Goal: Task Accomplishment & Management: Manage account settings

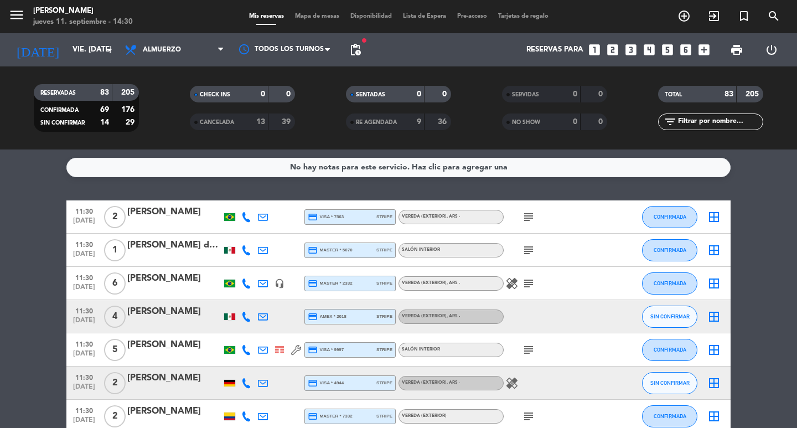
click at [526, 221] on icon "subject" at bounding box center [528, 216] width 13 height 13
drag, startPoint x: 533, startPoint y: 258, endPoint x: 523, endPoint y: 261, distance: 11.0
click at [524, 257] on icon "subject" at bounding box center [528, 250] width 13 height 13
click at [527, 290] on icon "subject" at bounding box center [528, 283] width 13 height 13
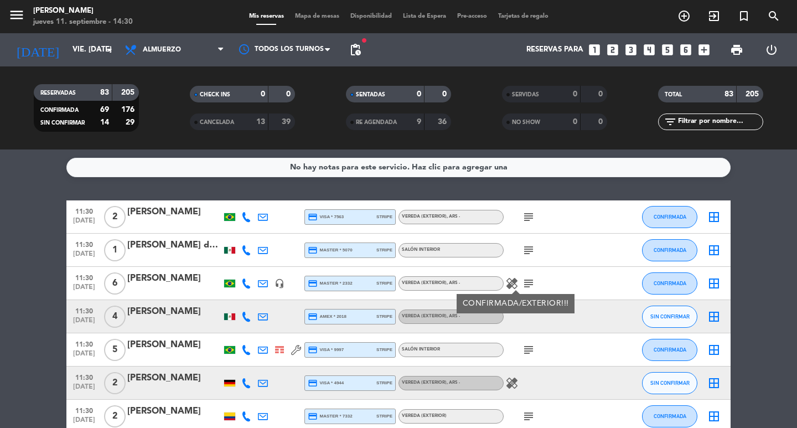
click at [248, 322] on icon at bounding box center [246, 317] width 10 height 10
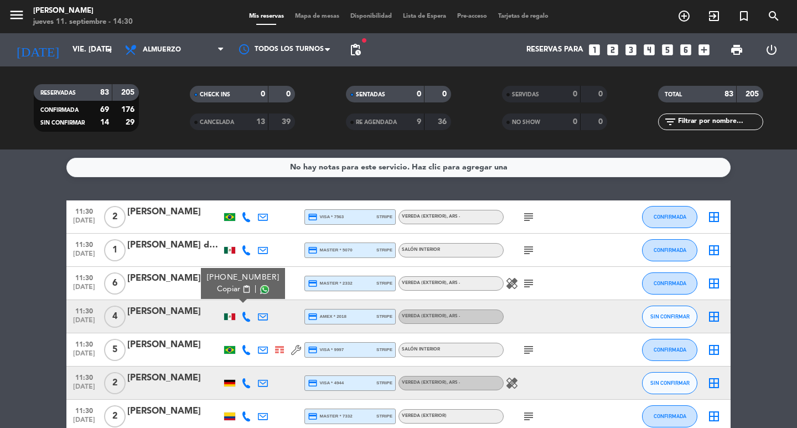
click at [231, 295] on span "Copiar" at bounding box center [228, 289] width 23 height 12
click at [531, 356] on icon "subject" at bounding box center [528, 349] width 13 height 13
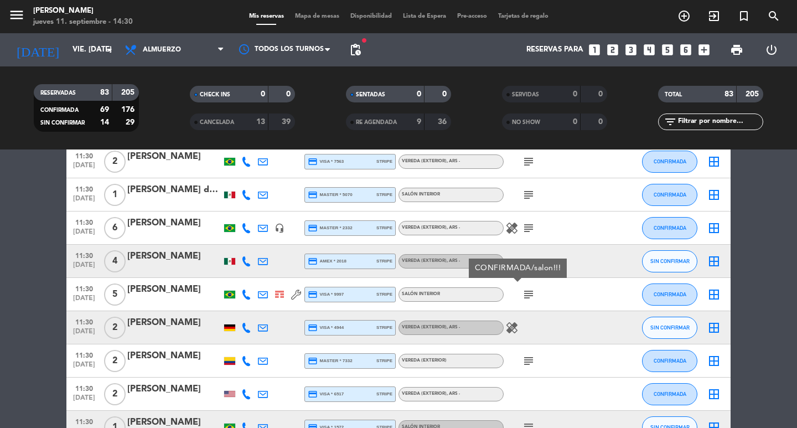
scroll to position [111, 0]
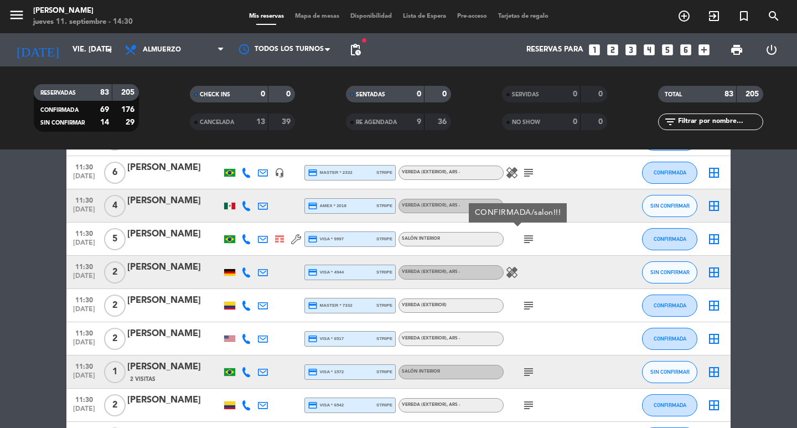
click at [242, 277] on icon at bounding box center [246, 272] width 10 height 10
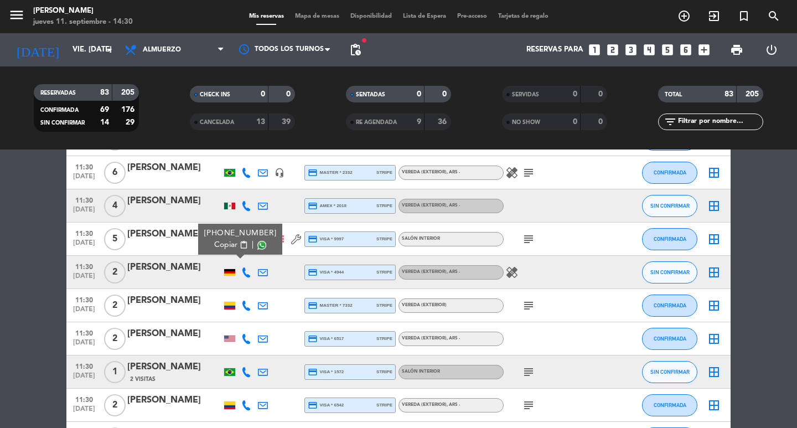
click at [236, 251] on span "Copiar" at bounding box center [225, 245] width 23 height 12
click at [223, 251] on span "Copiar" at bounding box center [225, 245] width 23 height 12
click at [246, 344] on icon at bounding box center [246, 339] width 10 height 10
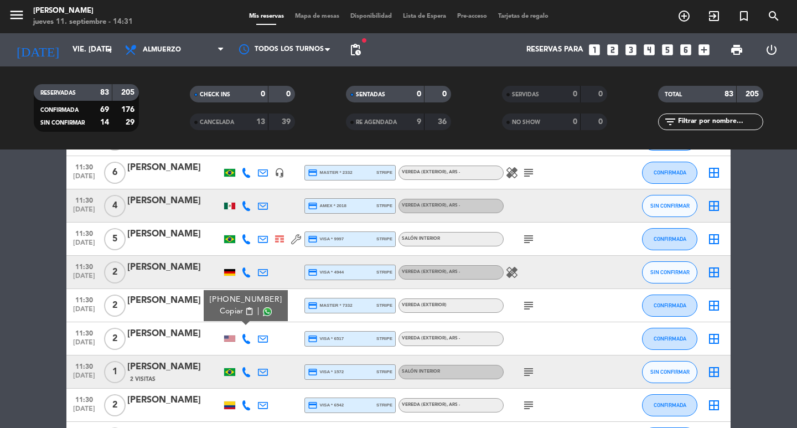
click at [239, 317] on span "Copiar" at bounding box center [231, 312] width 23 height 12
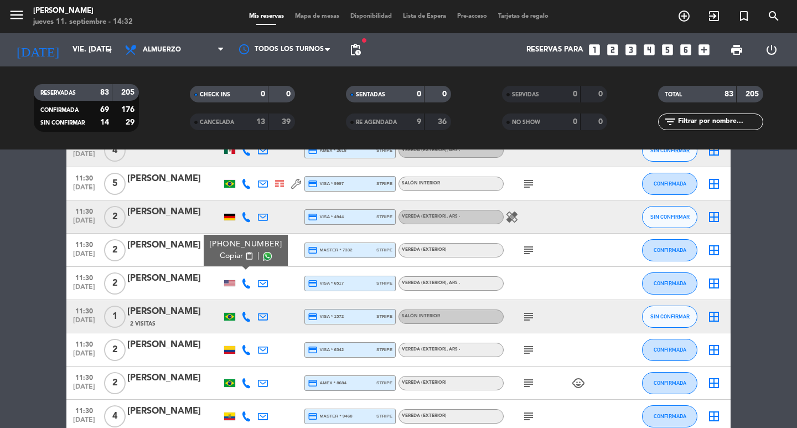
click at [533, 321] on icon "subject" at bounding box center [528, 316] width 13 height 13
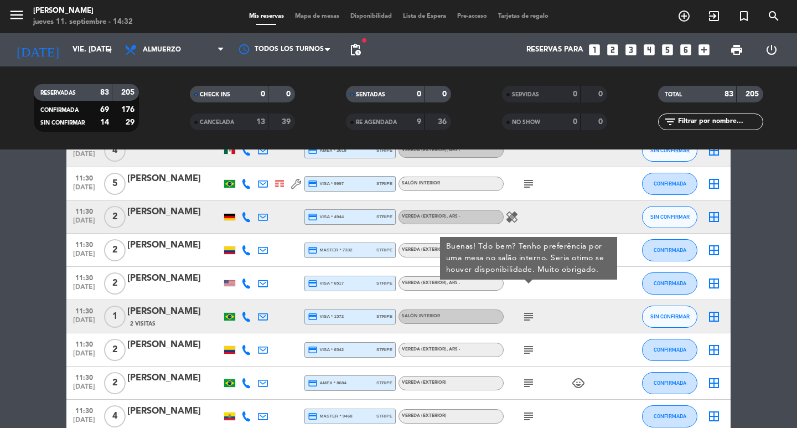
click at [246, 322] on icon at bounding box center [246, 317] width 10 height 10
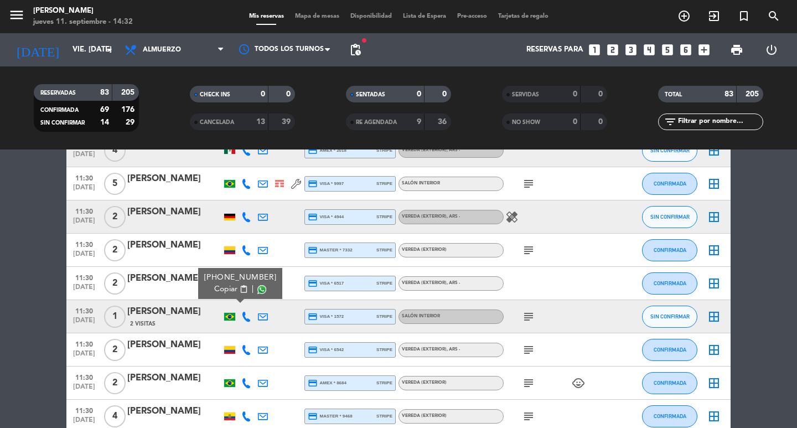
drag, startPoint x: 220, startPoint y: 306, endPoint x: 223, endPoint y: 350, distance: 44.9
click at [221, 295] on span "Copiar" at bounding box center [225, 289] width 23 height 12
click at [534, 323] on icon "subject" at bounding box center [528, 316] width 13 height 13
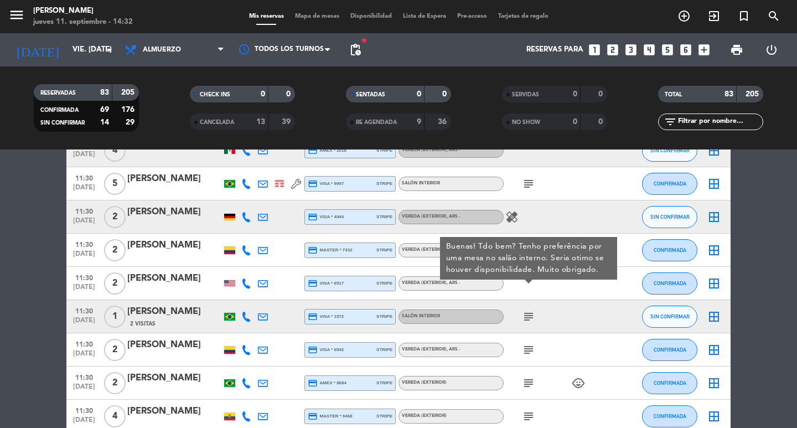
click at [527, 351] on icon "subject" at bounding box center [528, 349] width 13 height 13
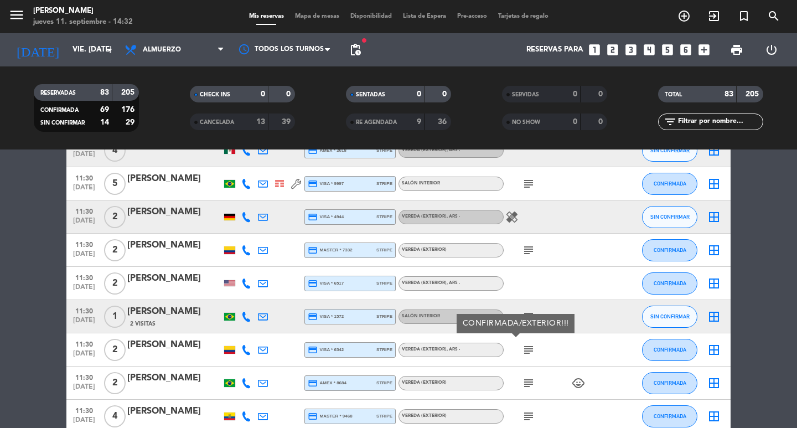
click at [531, 390] on icon "subject" at bounding box center [528, 382] width 13 height 13
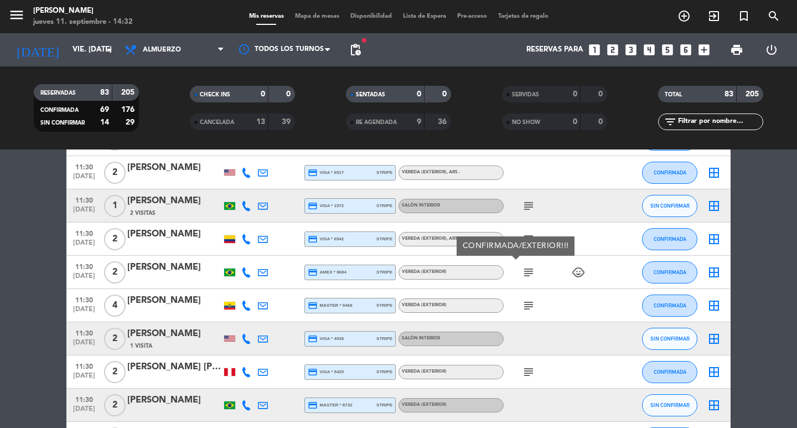
scroll to position [332, 0]
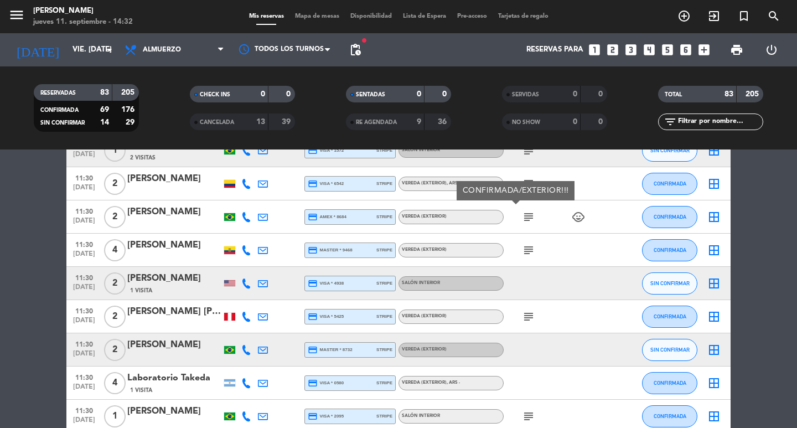
click at [244, 287] on icon at bounding box center [246, 283] width 10 height 10
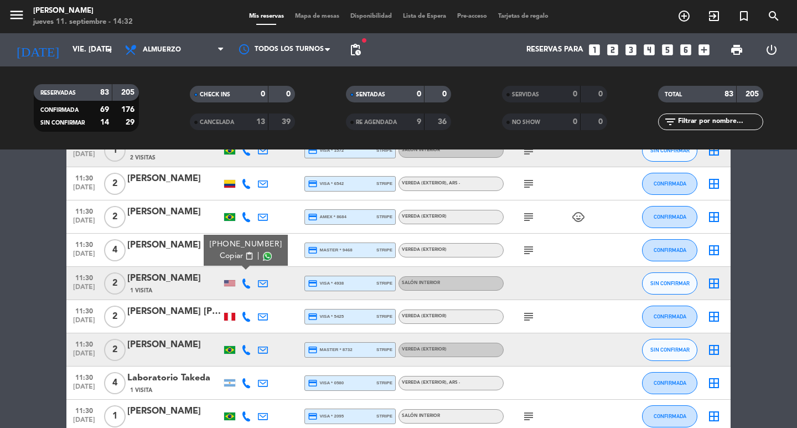
click at [236, 262] on span "Copiar" at bounding box center [231, 256] width 23 height 12
click at [245, 350] on div at bounding box center [246, 349] width 17 height 33
click at [249, 355] on icon at bounding box center [246, 350] width 10 height 10
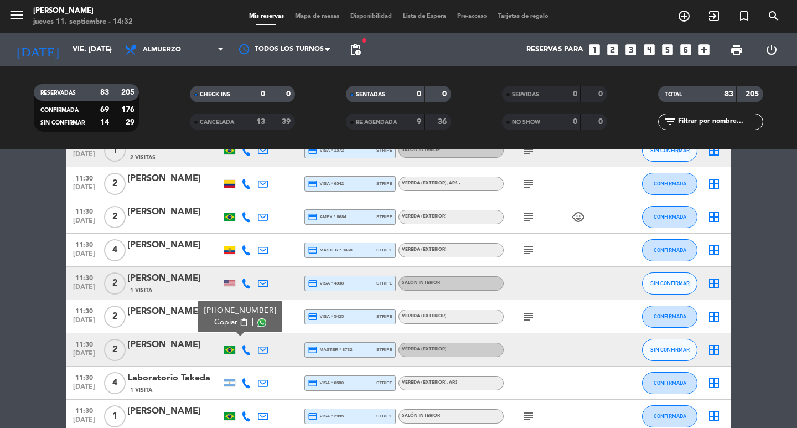
click at [237, 328] on span "Copiar" at bounding box center [225, 323] width 23 height 12
click at [527, 323] on icon "subject" at bounding box center [528, 316] width 13 height 13
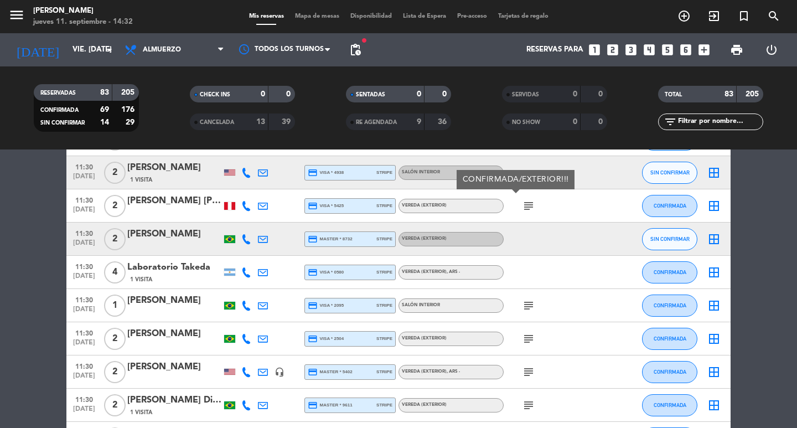
scroll to position [498, 0]
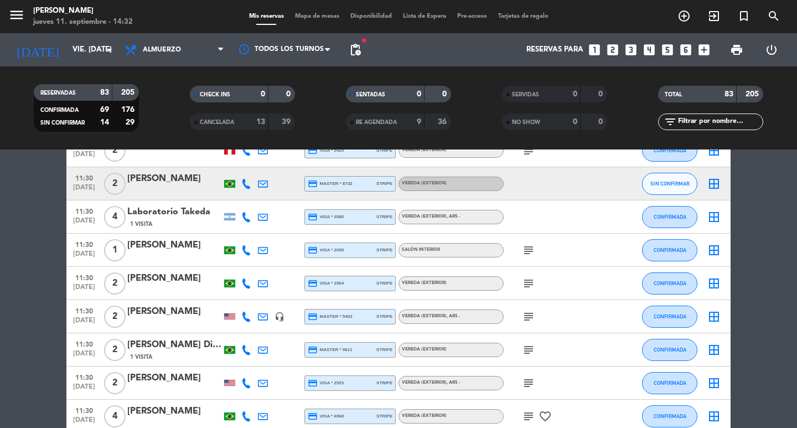
click at [529, 257] on icon "subject" at bounding box center [528, 250] width 13 height 13
click at [523, 288] on icon "subject" at bounding box center [528, 283] width 13 height 13
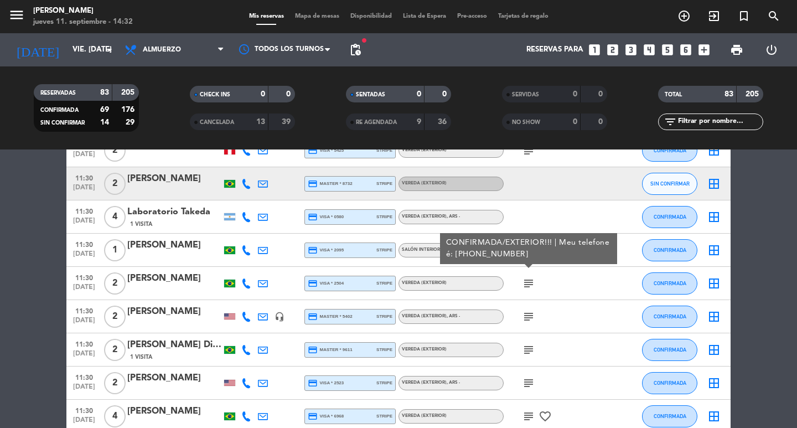
drag, startPoint x: 526, startPoint y: 317, endPoint x: 529, endPoint y: 338, distance: 21.7
click at [526, 317] on icon "subject" at bounding box center [528, 316] width 13 height 13
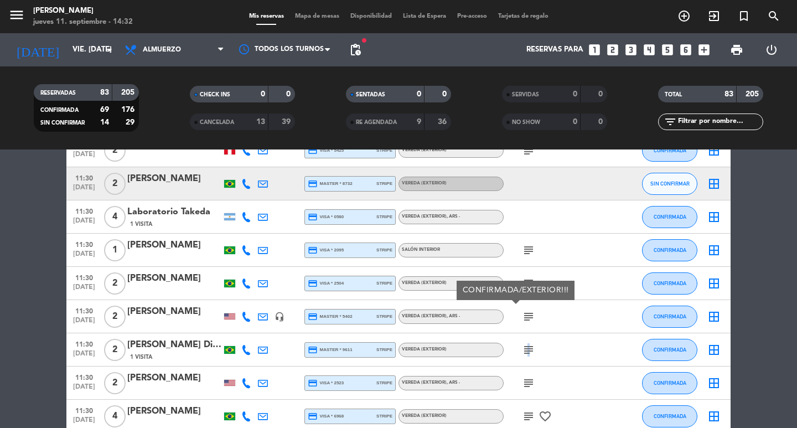
click at [527, 357] on icon "subject" at bounding box center [528, 349] width 13 height 13
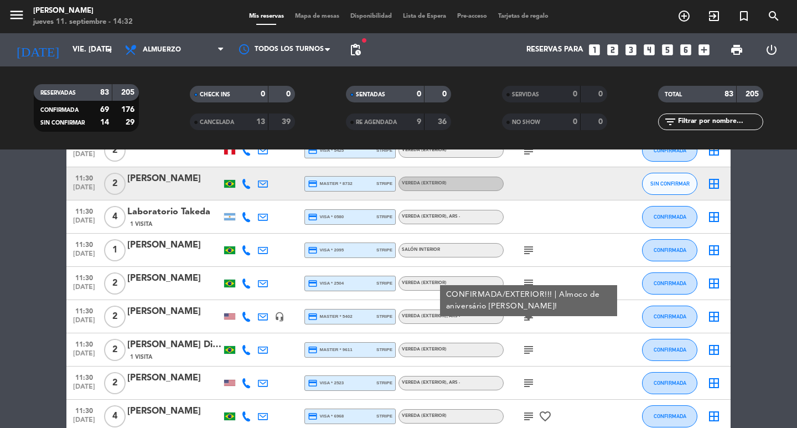
click at [523, 383] on icon "subject" at bounding box center [528, 382] width 13 height 13
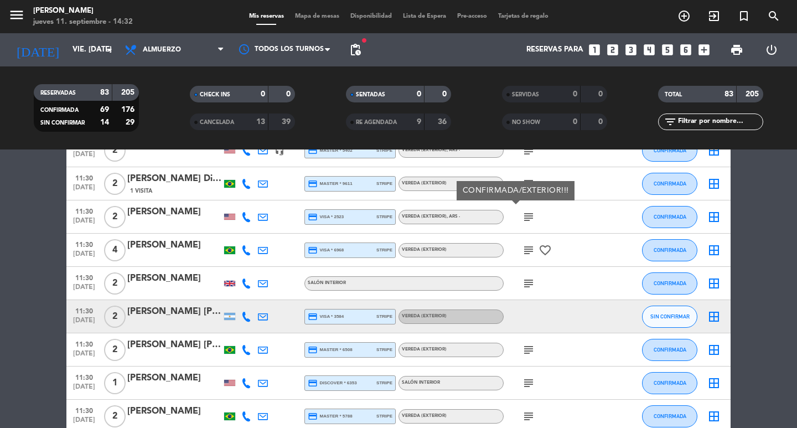
scroll to position [720, 0]
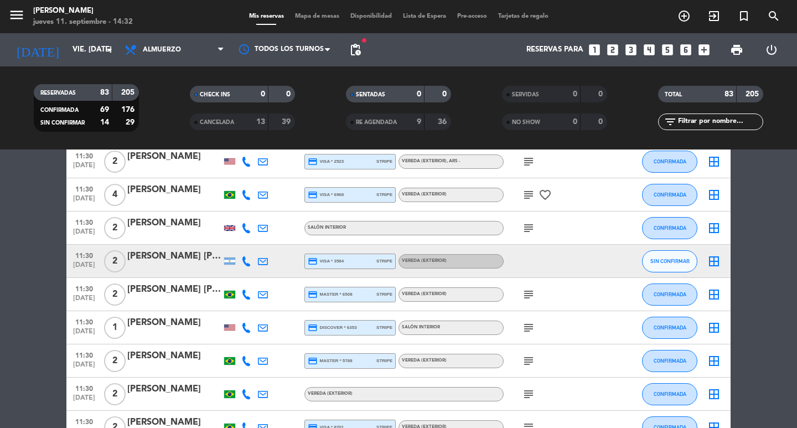
click at [245, 266] on icon at bounding box center [246, 261] width 10 height 10
click at [236, 240] on span "Copiar" at bounding box center [228, 234] width 23 height 12
click at [162, 272] on div at bounding box center [174, 268] width 94 height 9
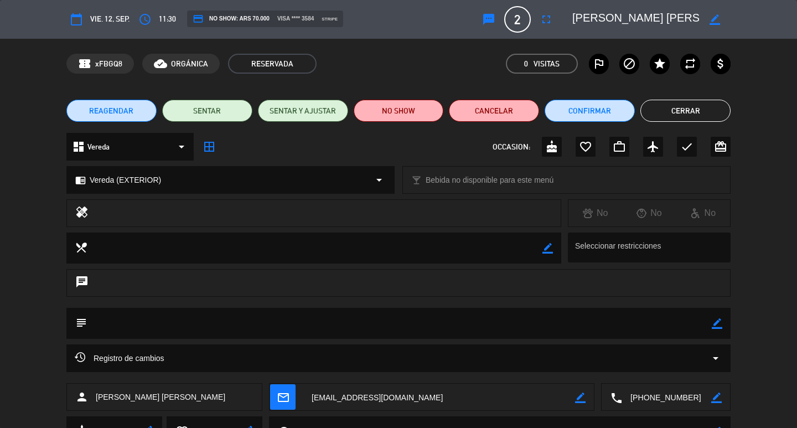
click at [722, 322] on div "subject border_color" at bounding box center [398, 323] width 664 height 31
click at [706, 321] on textarea at bounding box center [399, 323] width 625 height 31
click at [722, 322] on icon "border_color" at bounding box center [717, 323] width 11 height 11
click at [688, 324] on textarea at bounding box center [399, 323] width 625 height 31
paste textarea "CONFIRMADA/EXTERIOR!!!"
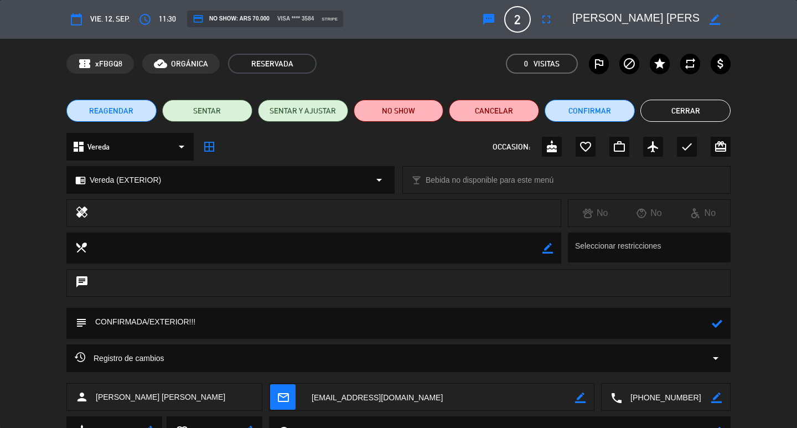
type textarea "CONFIRMADA/EXTERIOR!!!"
click at [717, 326] on icon at bounding box center [717, 323] width 11 height 11
click at [578, 115] on button "Confirmar" at bounding box center [590, 111] width 90 height 22
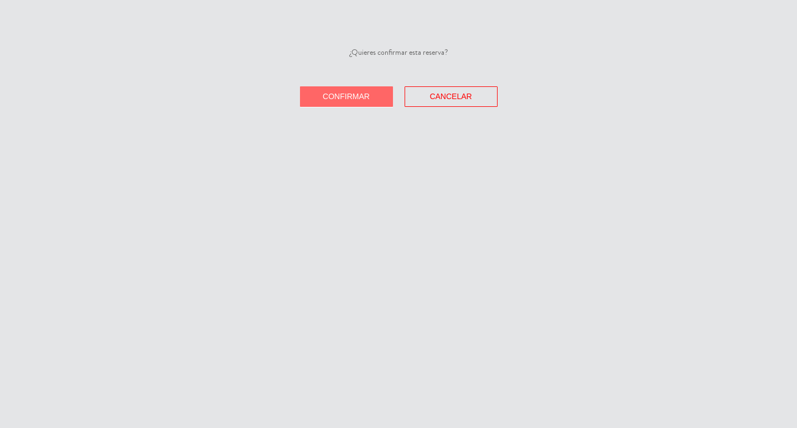
drag, startPoint x: 362, startPoint y: 125, endPoint x: 420, endPoint y: 135, distance: 58.4
click at [360, 101] on span "Confirmar" at bounding box center [346, 96] width 47 height 9
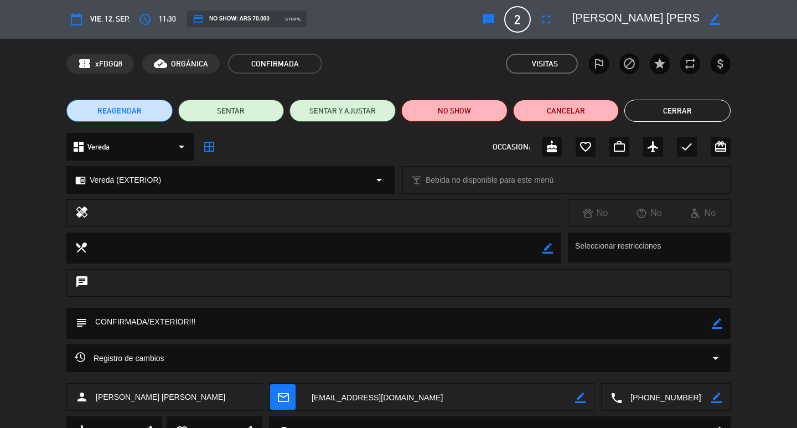
click at [681, 110] on button "Cerrar" at bounding box center [677, 111] width 106 height 22
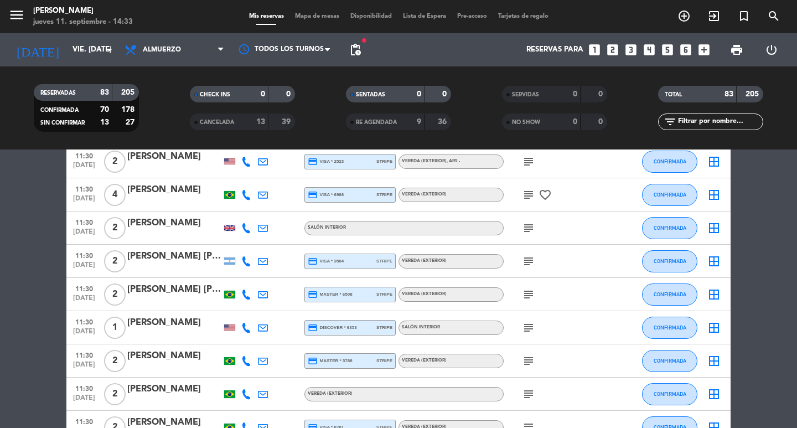
scroll to position [775, 0]
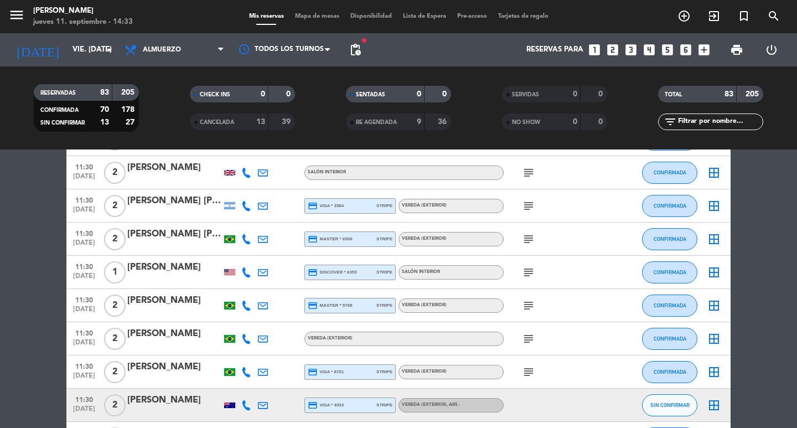
drag, startPoint x: 526, startPoint y: 209, endPoint x: 527, endPoint y: 226, distance: 16.6
click at [526, 210] on icon "subject" at bounding box center [528, 205] width 13 height 13
click at [530, 246] on icon "subject" at bounding box center [528, 239] width 13 height 13
drag, startPoint x: 524, startPoint y: 277, endPoint x: 518, endPoint y: 316, distance: 39.8
click at [525, 277] on icon "subject" at bounding box center [528, 272] width 13 height 13
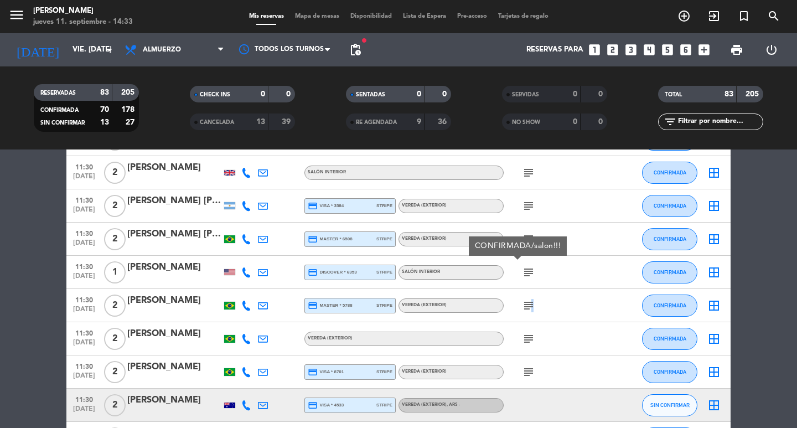
click at [531, 312] on icon "subject" at bounding box center [528, 305] width 13 height 13
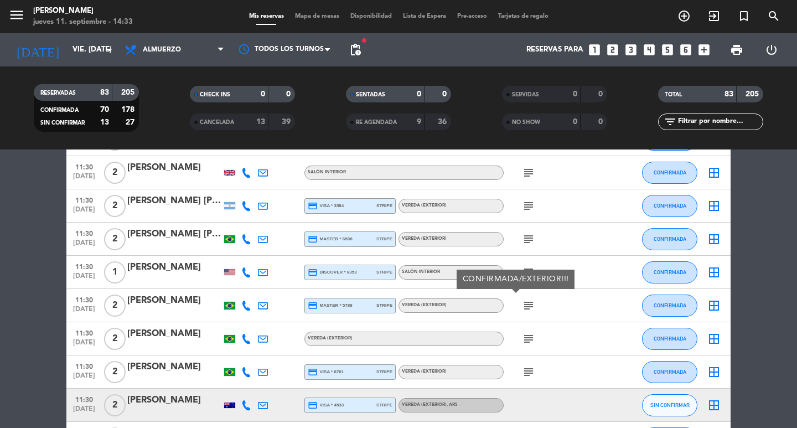
drag, startPoint x: 534, startPoint y: 345, endPoint x: 523, endPoint y: 362, distance: 20.3
click at [531, 345] on icon "subject" at bounding box center [528, 338] width 13 height 13
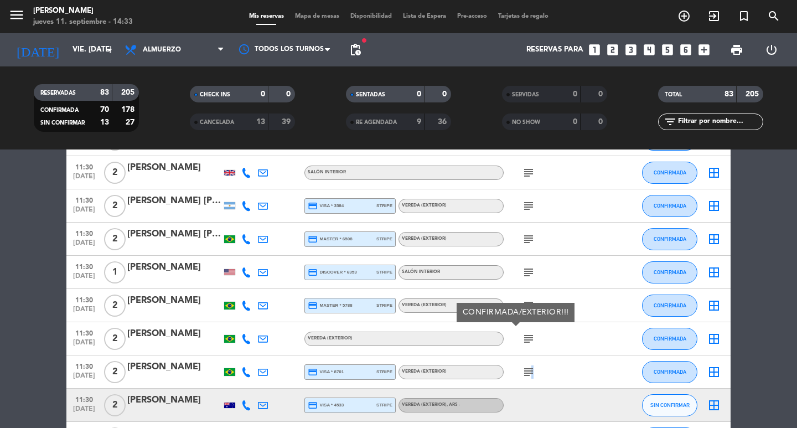
click at [531, 386] on div "subject" at bounding box center [554, 371] width 100 height 33
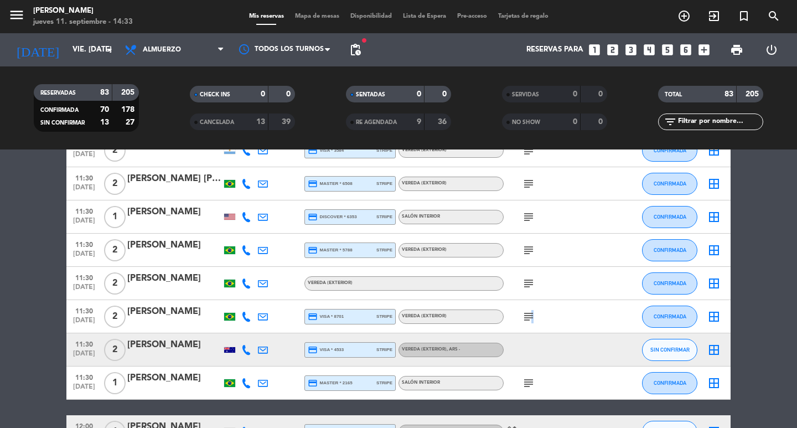
scroll to position [941, 0]
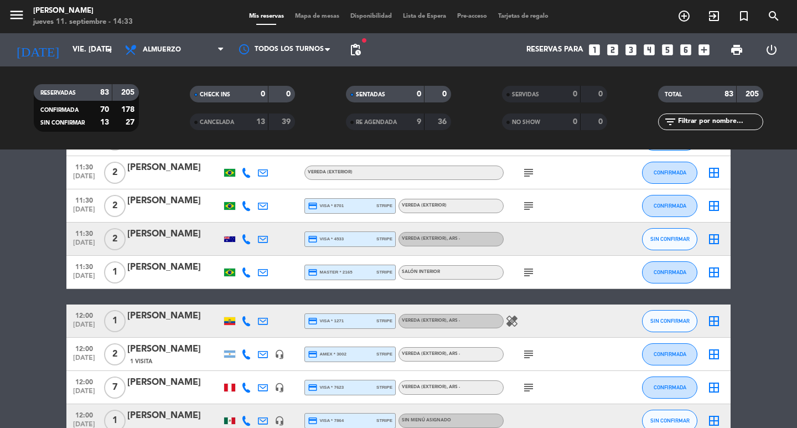
click at [245, 243] on icon at bounding box center [246, 239] width 10 height 10
drag, startPoint x: 235, startPoint y: 224, endPoint x: 252, endPoint y: 251, distance: 31.6
click at [235, 218] on span "Copiar" at bounding box center [231, 212] width 23 height 12
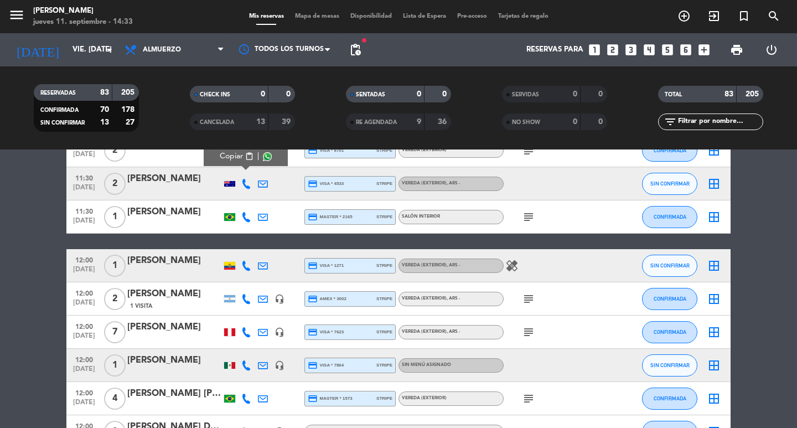
scroll to position [1052, 0]
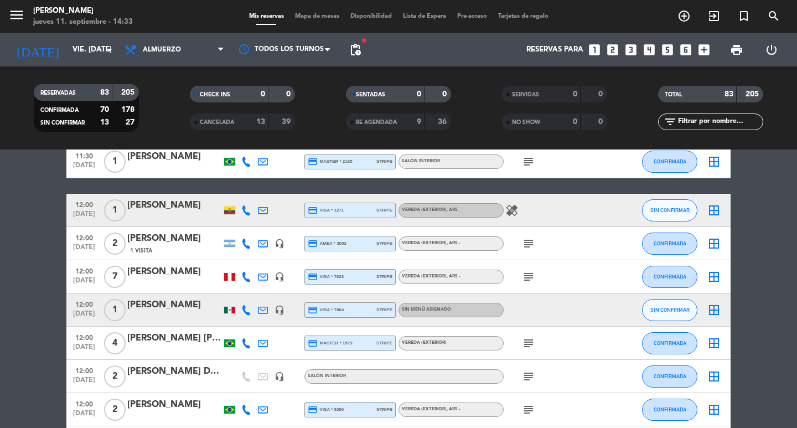
click at [172, 222] on div at bounding box center [174, 217] width 94 height 9
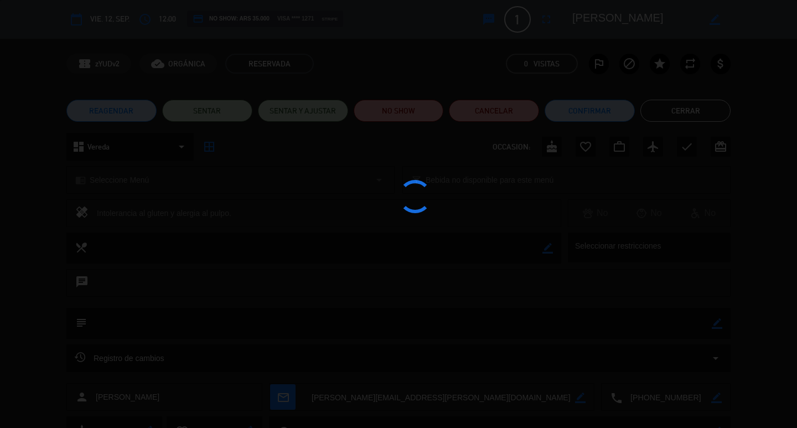
click at [158, 178] on div at bounding box center [398, 214] width 797 height 428
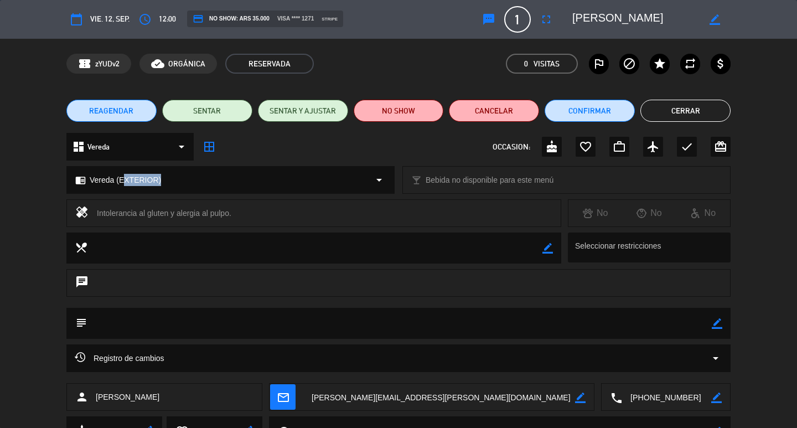
click at [158, 178] on span "Vereda (EXTERIOR)" at bounding box center [125, 180] width 71 height 13
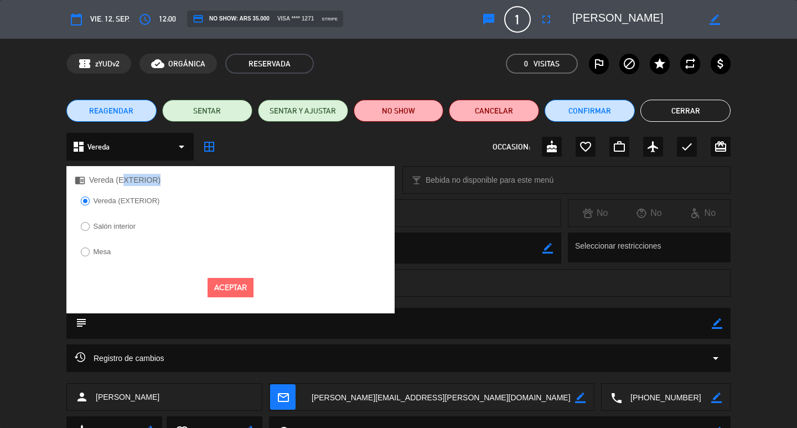
click at [92, 237] on label "Salón interior" at bounding box center [108, 228] width 67 height 18
click at [244, 306] on div "Aceptar" at bounding box center [230, 288] width 328 height 36
click at [246, 297] on button "Aceptar" at bounding box center [231, 287] width 46 height 19
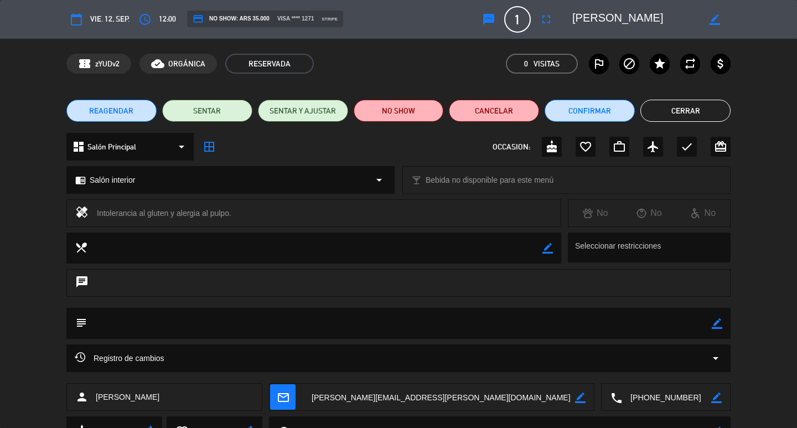
click at [684, 111] on button "Cerrar" at bounding box center [686, 111] width 90 height 22
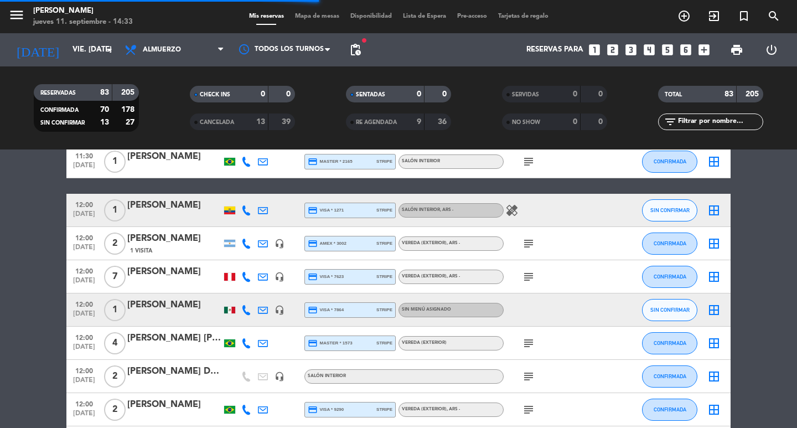
click at [245, 215] on icon at bounding box center [246, 210] width 10 height 10
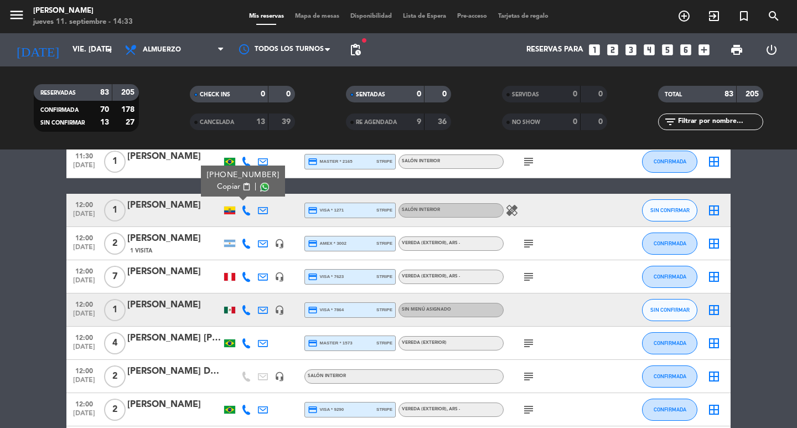
click at [246, 193] on button "Copiar content_paste" at bounding box center [234, 187] width 34 height 12
drag, startPoint x: 6, startPoint y: 309, endPoint x: 82, endPoint y: 189, distance: 141.9
drag, startPoint x: 72, startPoint y: 214, endPoint x: 474, endPoint y: 179, distance: 403.5
click at [497, 203] on div "12:00 [DATE] 1 [PERSON_NAME] credit_card visa * 1271 stripe Salón interior heal…" at bounding box center [398, 210] width 664 height 33
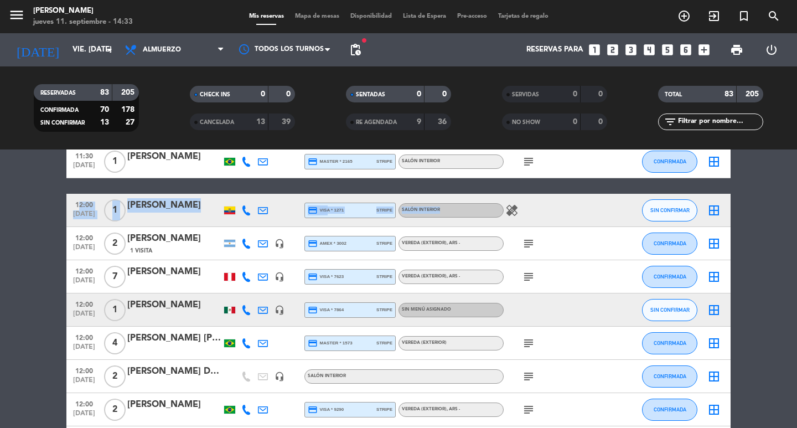
copy div "12:00 [DATE] 1 [PERSON_NAME] credit_card visa * 1271 stripe Salón interior"
click at [530, 250] on icon "subject" at bounding box center [528, 243] width 13 height 13
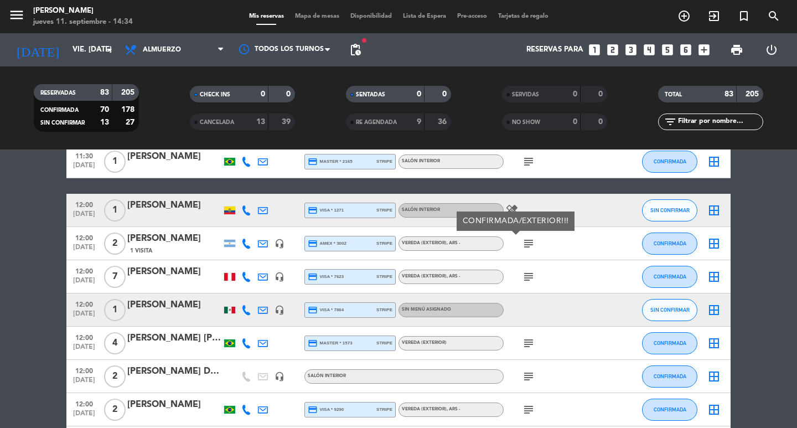
click at [529, 281] on icon "subject" at bounding box center [528, 276] width 13 height 13
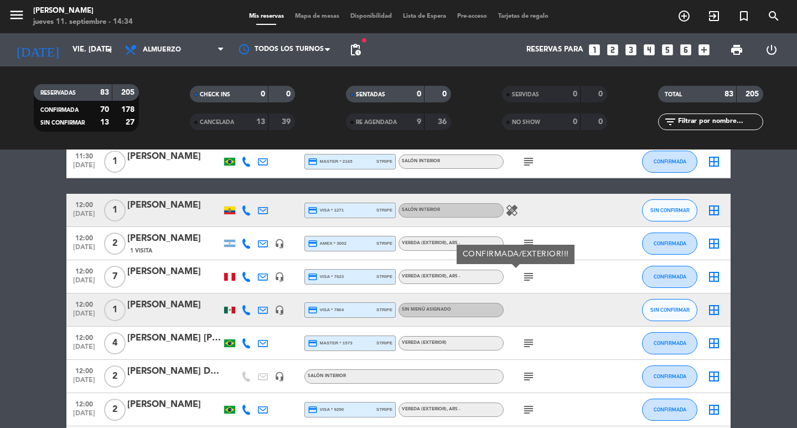
click at [191, 312] on div "[PERSON_NAME]" at bounding box center [174, 305] width 94 height 14
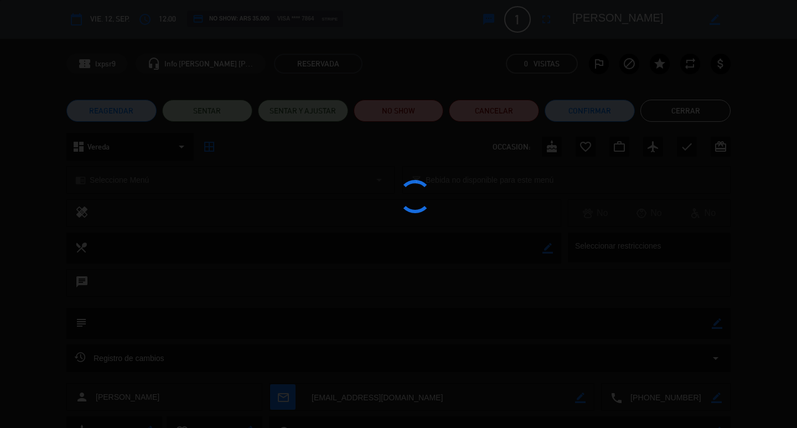
click at [143, 195] on div at bounding box center [398, 214] width 797 height 428
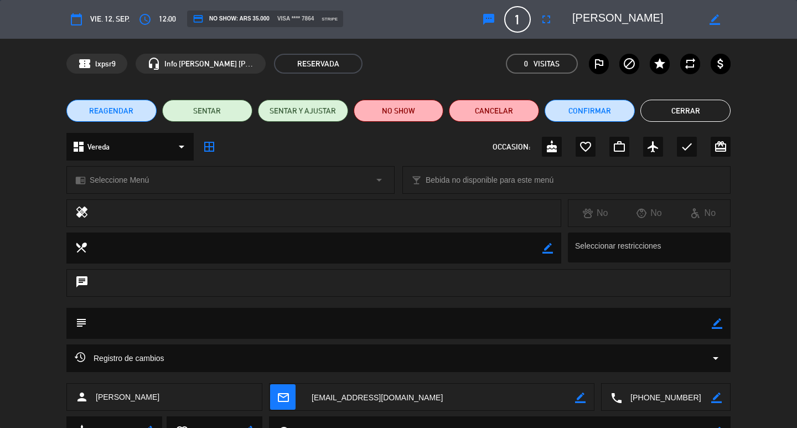
click at [142, 189] on div "chrome_reader_mode Seleccione Menú arrow_drop_down" at bounding box center [230, 180] width 327 height 27
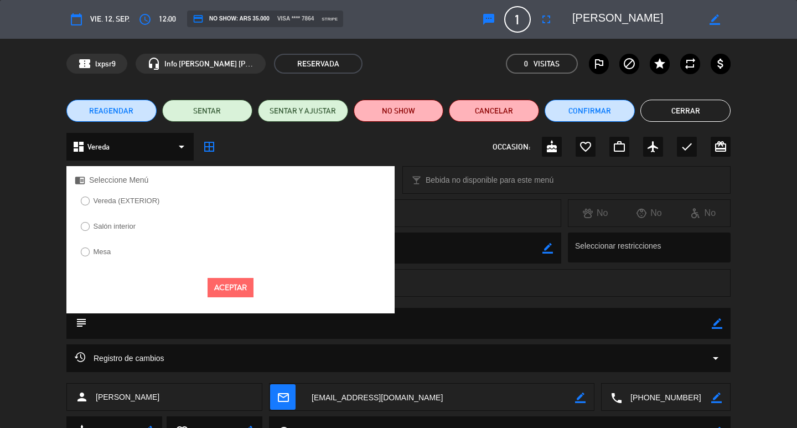
click at [127, 225] on label "Salón interior" at bounding box center [108, 228] width 67 height 18
click at [224, 297] on button "Aceptar" at bounding box center [231, 287] width 46 height 19
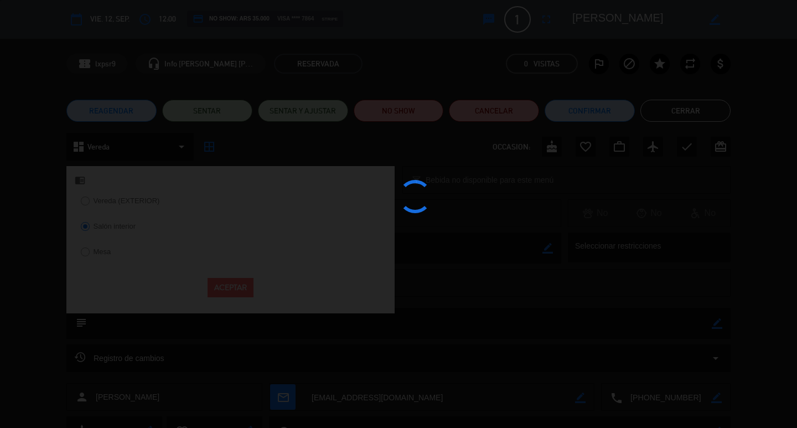
click at [686, 123] on div at bounding box center [398, 214] width 797 height 428
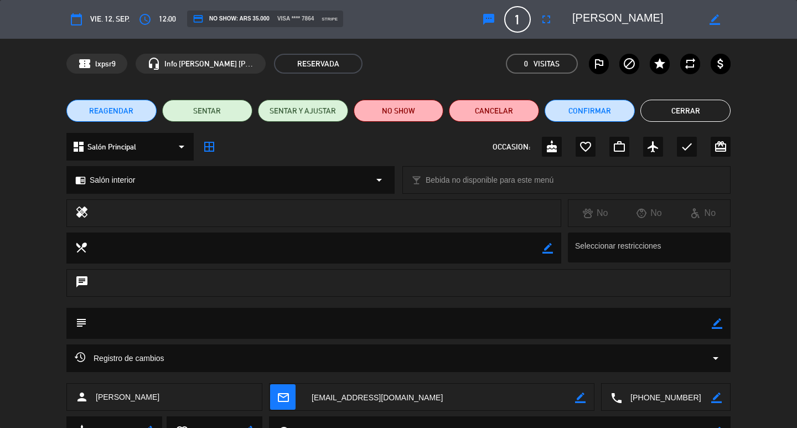
click at [693, 104] on button "Cerrar" at bounding box center [686, 111] width 90 height 22
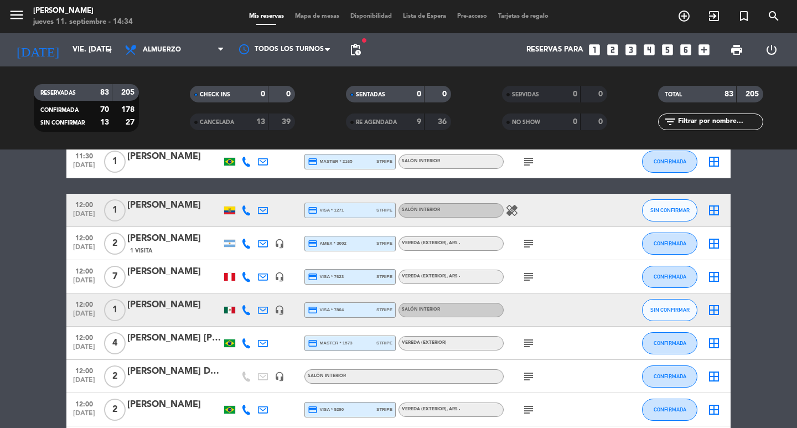
click at [240, 322] on div at bounding box center [246, 309] width 17 height 33
drag, startPoint x: 247, startPoint y: 323, endPoint x: 240, endPoint y: 319, distance: 8.0
click at [246, 315] on icon at bounding box center [246, 310] width 10 height 10
click at [230, 292] on span "Copiar" at bounding box center [228, 287] width 23 height 12
click at [190, 312] on div "[PERSON_NAME]" at bounding box center [174, 305] width 94 height 14
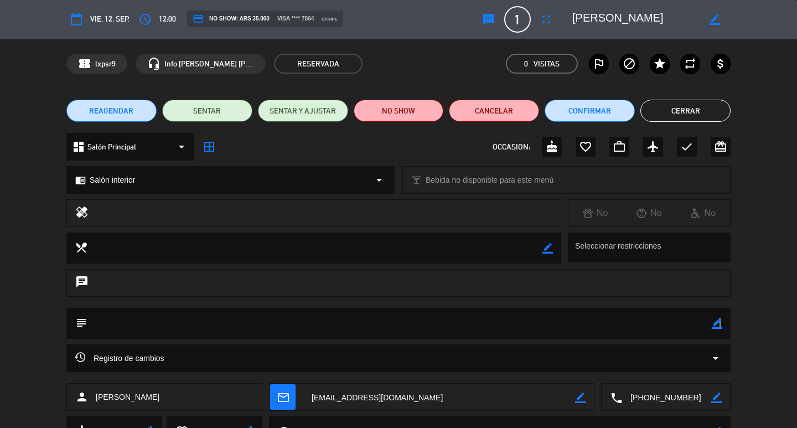
drag, startPoint x: 720, startPoint y: 322, endPoint x: 685, endPoint y: 320, distance: 34.9
click at [719, 322] on icon "border_color" at bounding box center [717, 323] width 11 height 11
click at [668, 323] on textarea at bounding box center [399, 323] width 625 height 31
paste textarea "CONFIRMADA/EXTERIOR!!!"
click at [184, 329] on textarea at bounding box center [399, 323] width 625 height 31
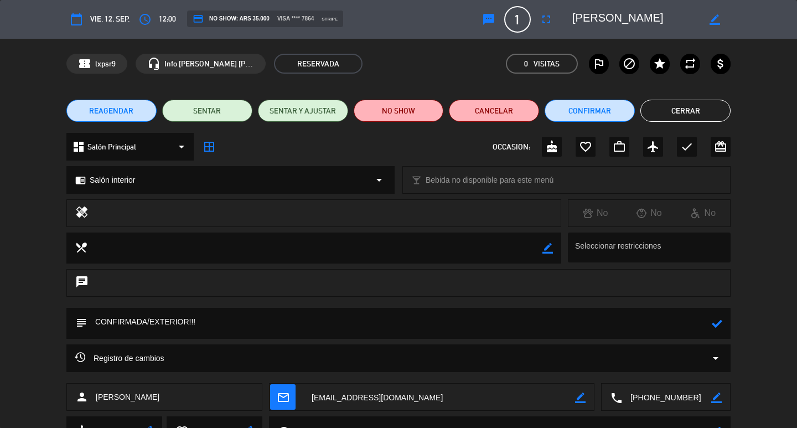
click at [184, 329] on textarea at bounding box center [399, 323] width 625 height 31
type textarea "CONFIRMADA/SALON!!!"
click at [717, 330] on div at bounding box center [717, 323] width 11 height 31
click at [717, 322] on icon at bounding box center [717, 323] width 11 height 11
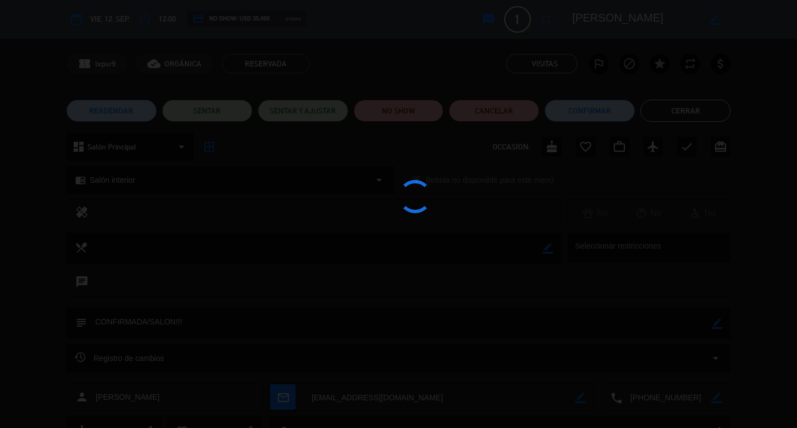
drag, startPoint x: 585, startPoint y: 131, endPoint x: 575, endPoint y: 146, distance: 18.1
click at [584, 131] on div at bounding box center [398, 214] width 797 height 428
click at [586, 113] on div at bounding box center [398, 214] width 797 height 428
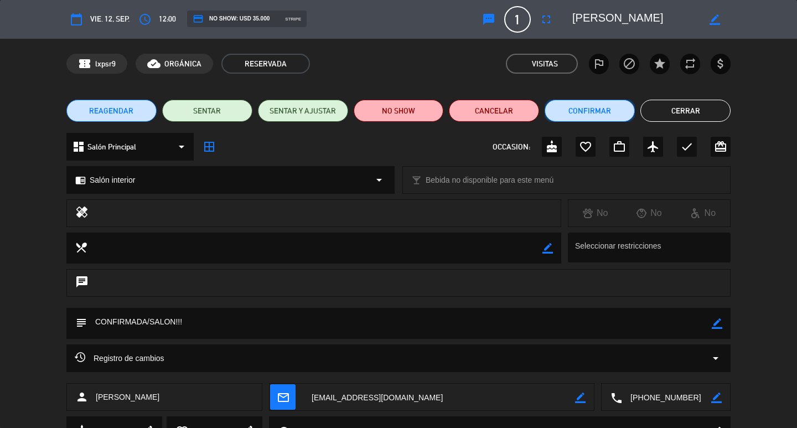
click at [586, 114] on button "Confirmar" at bounding box center [590, 111] width 90 height 22
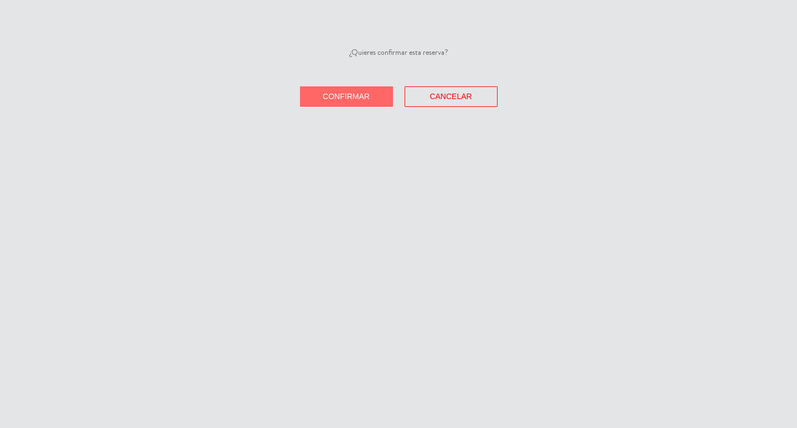
click at [323, 101] on span "Confirmar" at bounding box center [346, 96] width 47 height 9
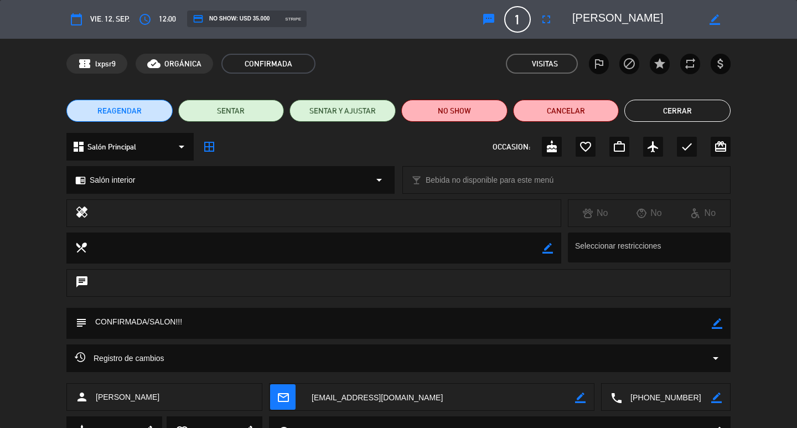
click at [663, 110] on button "Cerrar" at bounding box center [677, 111] width 106 height 22
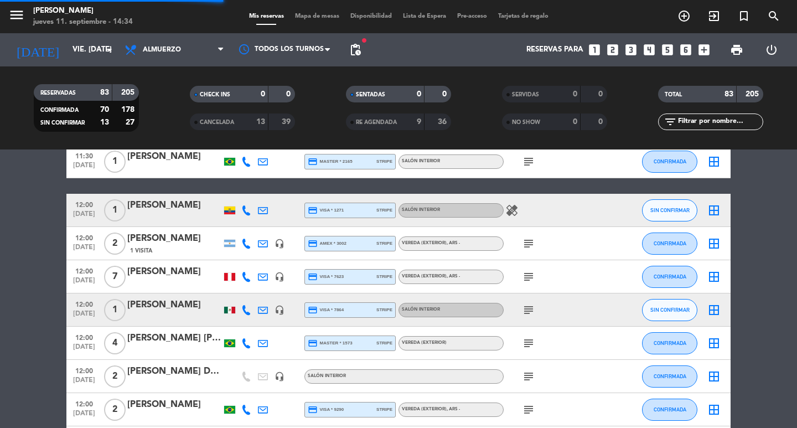
click at [190, 227] on div "12:00 [DATE] 1 [PERSON_NAME] credit_card visa * 1271 stripe Salón interior heal…" at bounding box center [398, 210] width 664 height 33
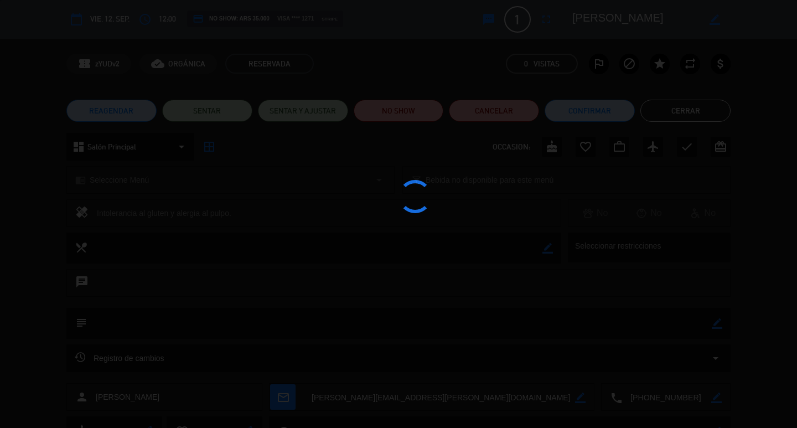
click at [562, 126] on div at bounding box center [398, 214] width 797 height 428
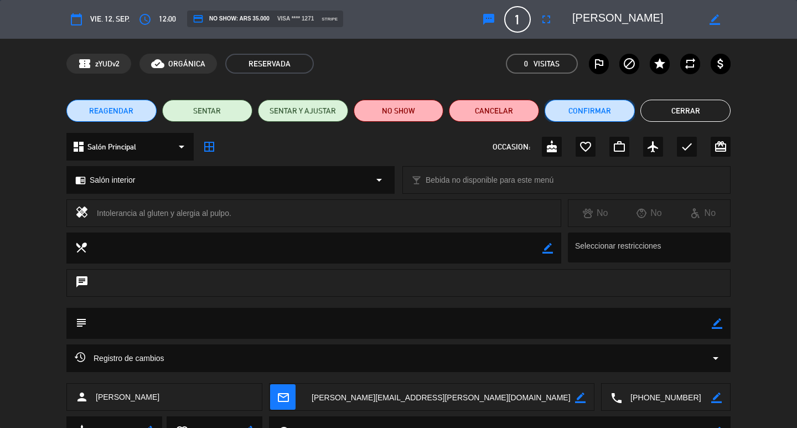
click at [578, 111] on button "Confirmar" at bounding box center [590, 111] width 90 height 22
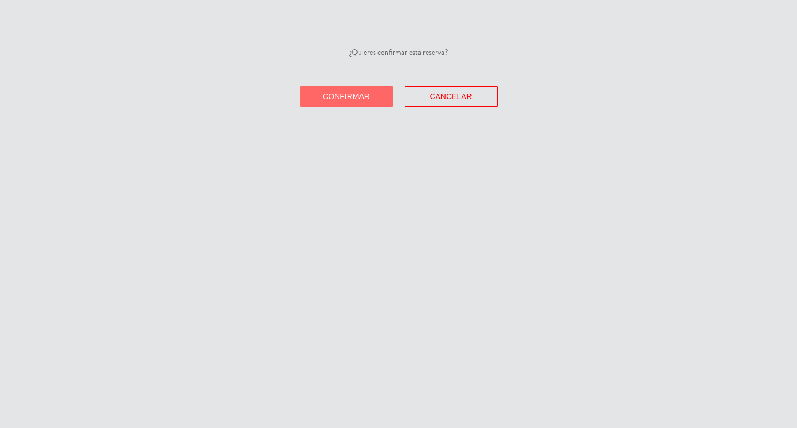
click at [349, 107] on button "Confirmar" at bounding box center [346, 96] width 93 height 20
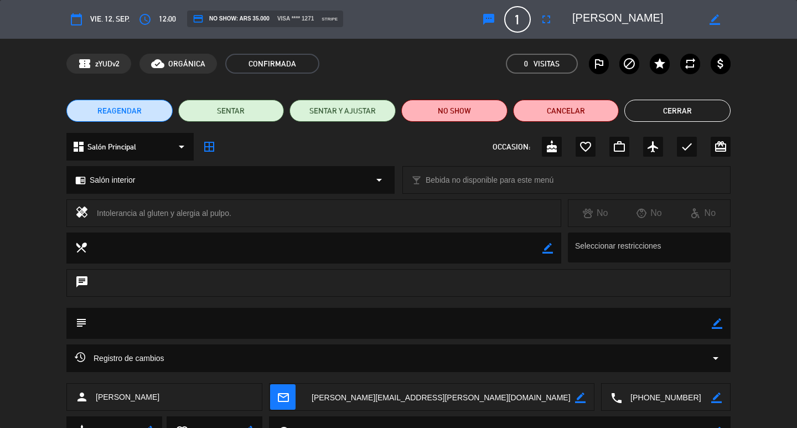
drag, startPoint x: 717, startPoint y: 322, endPoint x: 659, endPoint y: 324, distance: 58.7
click at [709, 318] on div "subject border_color" at bounding box center [398, 323] width 664 height 31
click at [659, 324] on textarea at bounding box center [399, 323] width 625 height 31
drag, startPoint x: 717, startPoint y: 326, endPoint x: 681, endPoint y: 319, distance: 36.6
click at [716, 325] on icon "border_color" at bounding box center [717, 323] width 11 height 11
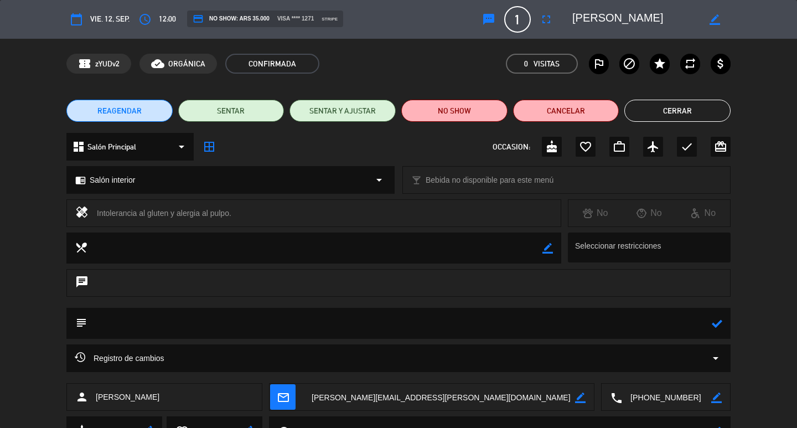
drag, startPoint x: 681, startPoint y: 319, endPoint x: 689, endPoint y: 318, distance: 8.4
click at [681, 319] on textarea at bounding box center [399, 323] width 625 height 31
paste textarea "CONFIRMADA/EXTERIOR!!!"
click at [184, 324] on textarea at bounding box center [399, 323] width 625 height 31
click at [183, 327] on textarea at bounding box center [399, 323] width 625 height 31
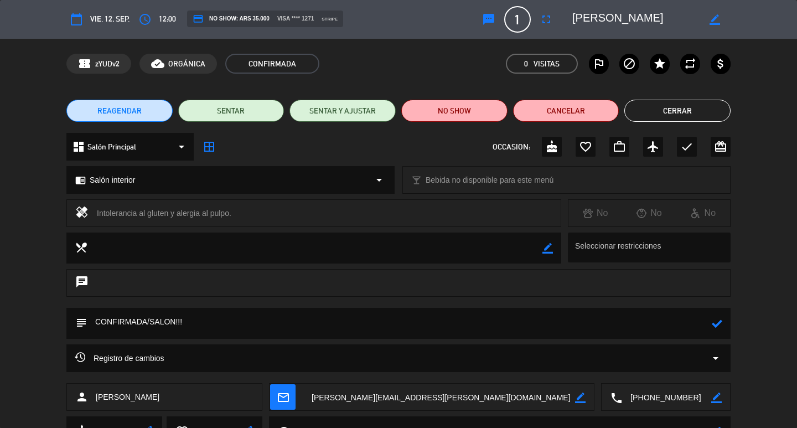
type textarea "CONFIRMADA/SALON!!!"
click at [716, 327] on icon at bounding box center [717, 323] width 11 height 11
click at [664, 109] on button "Cerrar" at bounding box center [677, 111] width 106 height 22
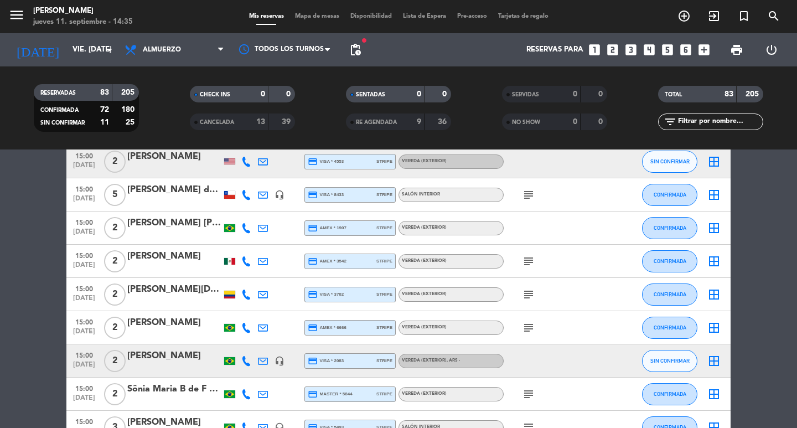
scroll to position [2688, 0]
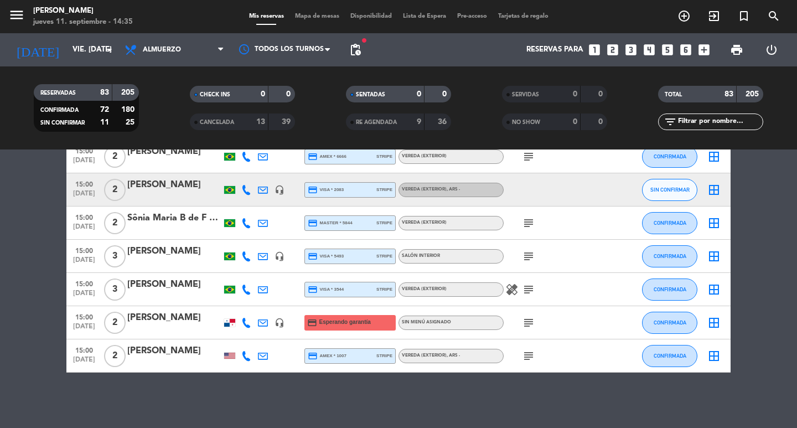
click at [524, 350] on icon "subject" at bounding box center [528, 355] width 13 height 13
click at [520, 359] on div at bounding box center [516, 361] width 8 height 4
click at [524, 324] on icon "subject" at bounding box center [528, 322] width 13 height 13
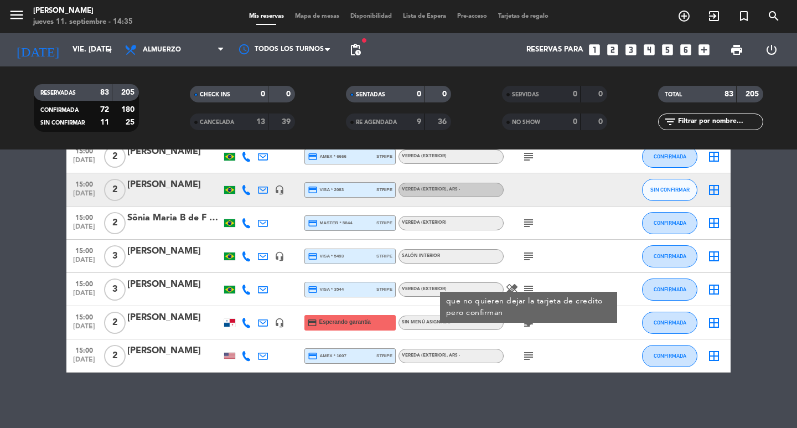
click at [524, 324] on icon "subject" at bounding box center [528, 322] width 13 height 13
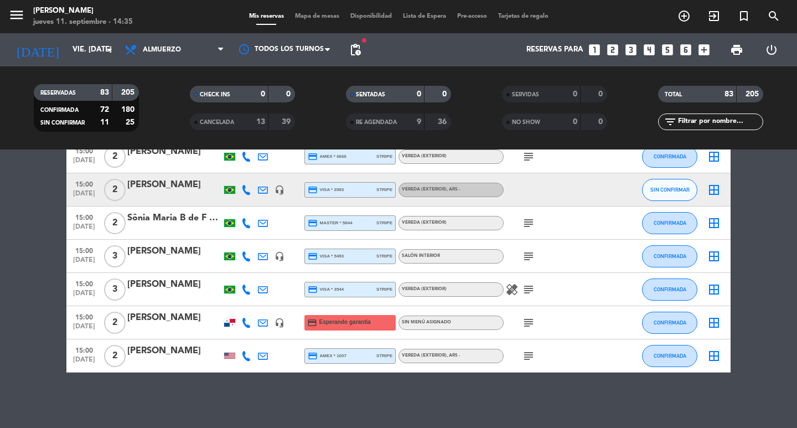
click at [538, 292] on div "healing subject" at bounding box center [554, 289] width 100 height 33
click at [534, 290] on icon "subject" at bounding box center [528, 289] width 13 height 13
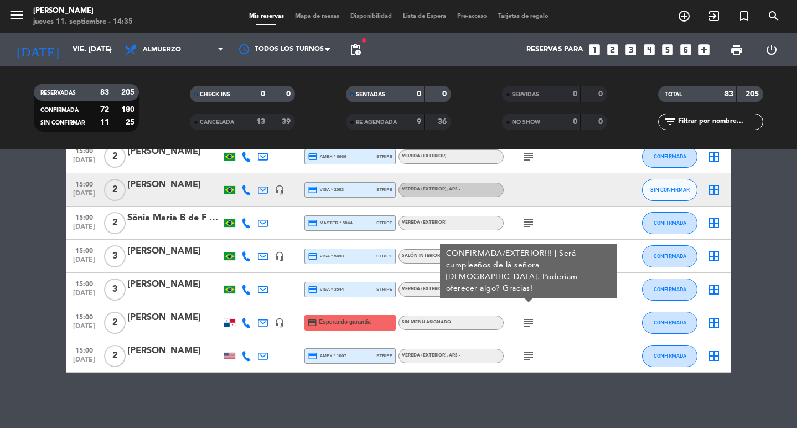
click at [534, 290] on icon "subject" at bounding box center [528, 289] width 13 height 13
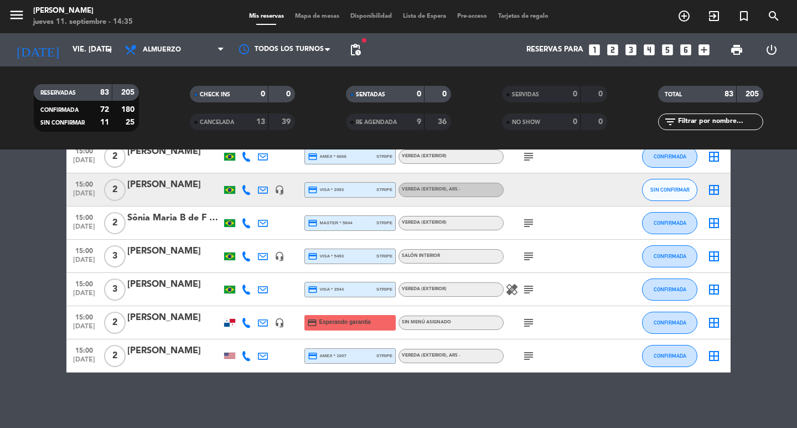
click at [532, 255] on icon "subject" at bounding box center [528, 256] width 13 height 13
click at [532, 224] on icon "subject" at bounding box center [528, 222] width 13 height 13
click at [239, 192] on div at bounding box center [246, 189] width 17 height 33
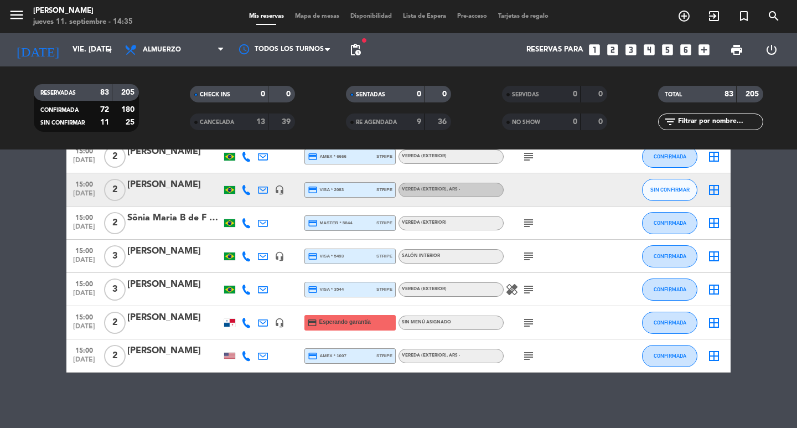
click at [242, 193] on icon at bounding box center [246, 190] width 10 height 10
click at [233, 176] on span "Copiar" at bounding box center [225, 182] width 23 height 12
click at [168, 201] on div at bounding box center [174, 197] width 94 height 9
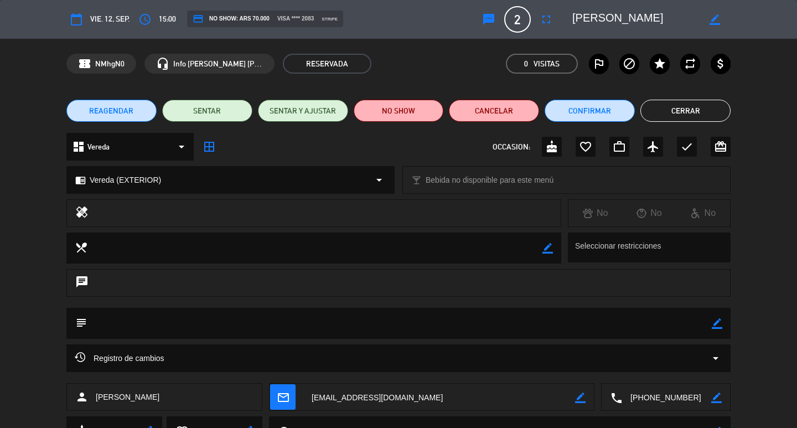
click at [715, 328] on icon "border_color" at bounding box center [717, 323] width 11 height 11
click at [684, 324] on textarea at bounding box center [399, 323] width 625 height 31
paste textarea "[PHONE_NUMBER]"
type textarea "[PHONE_NUMBER]"
click at [719, 322] on icon at bounding box center [717, 323] width 11 height 11
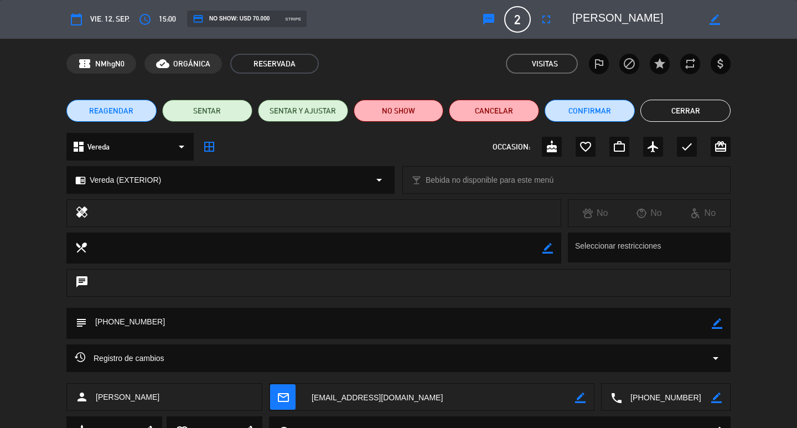
drag, startPoint x: 712, startPoint y: 323, endPoint x: 699, endPoint y: 326, distance: 14.1
click at [712, 323] on icon "border_color" at bounding box center [717, 323] width 11 height 11
click at [688, 328] on textarea at bounding box center [399, 323] width 625 height 31
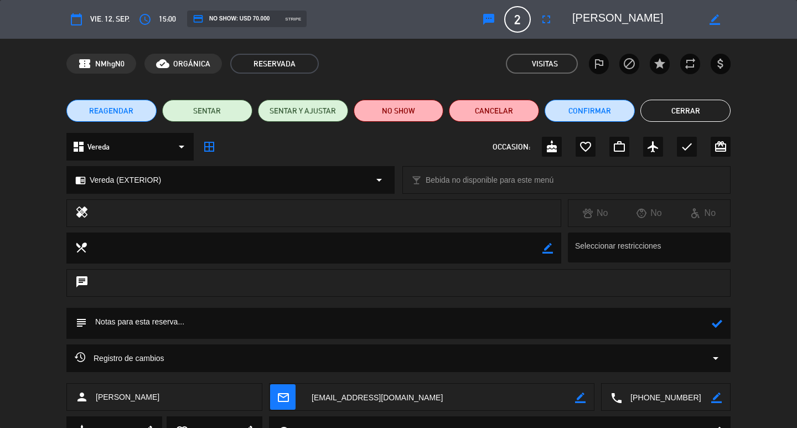
paste textarea "CONFIRMADA/EXTERIOR!!!"
type textarea "CONFIRMADA/EXTERIOR!!!"
click at [715, 322] on icon at bounding box center [717, 323] width 11 height 11
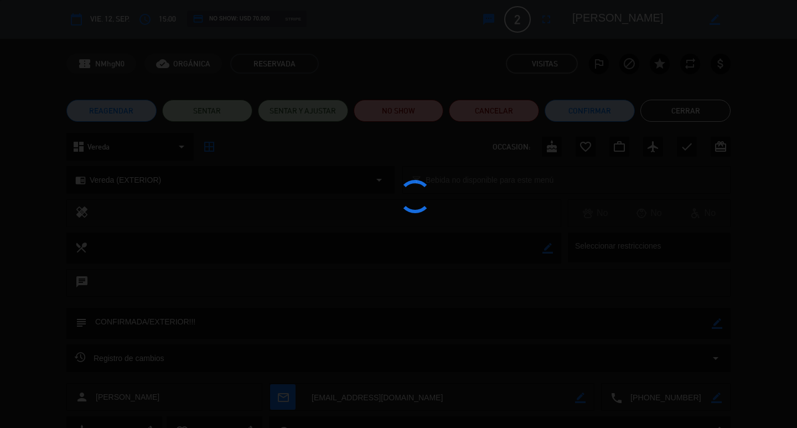
click at [592, 127] on div at bounding box center [398, 214] width 797 height 428
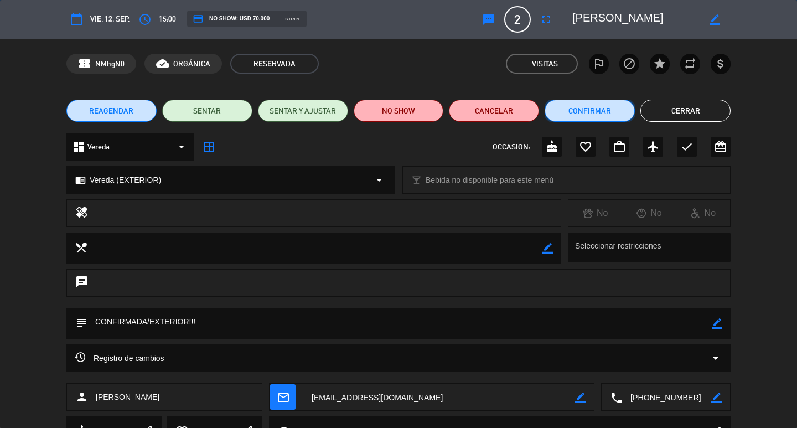
click at [628, 101] on button "Confirmar" at bounding box center [590, 111] width 90 height 22
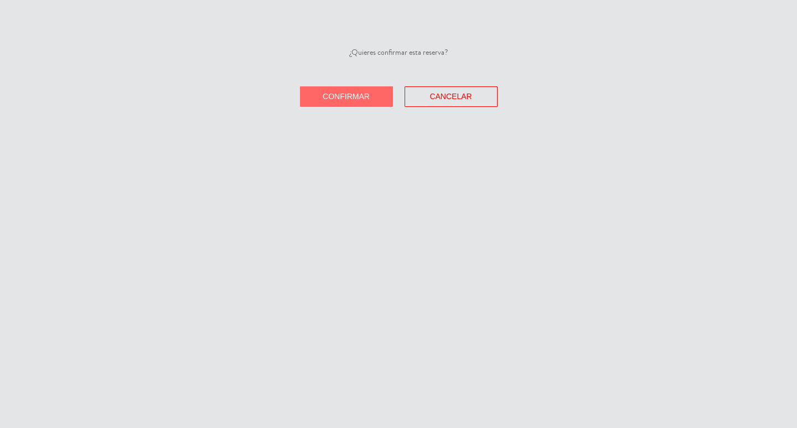
drag, startPoint x: 376, startPoint y: 126, endPoint x: 371, endPoint y: 14, distance: 111.9
click at [375, 107] on button "Confirmar" at bounding box center [346, 96] width 93 height 20
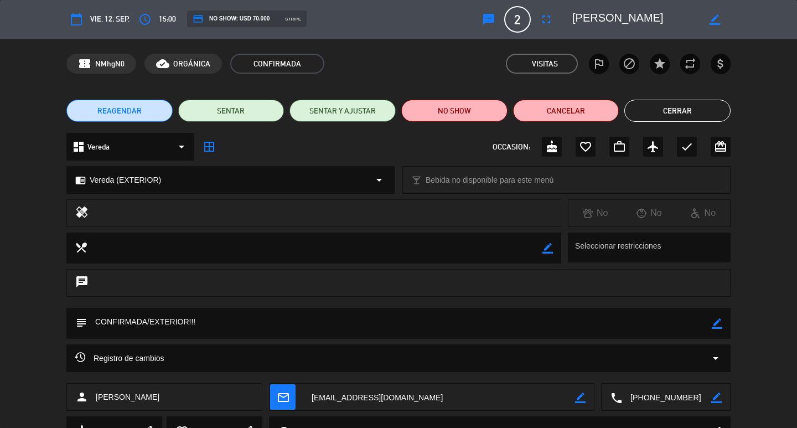
click at [698, 116] on button "Cerrar" at bounding box center [677, 111] width 106 height 22
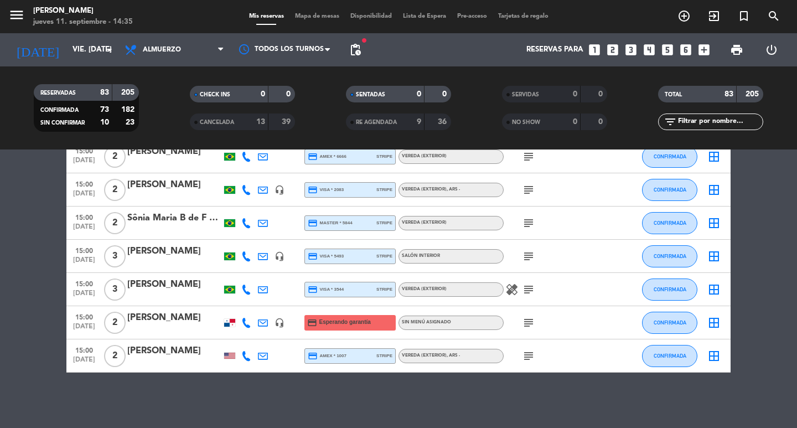
scroll to position [2577, 0]
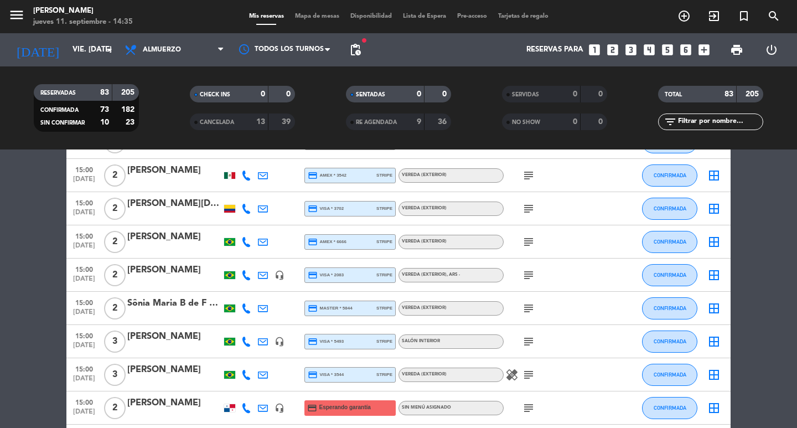
click at [524, 358] on div "subject" at bounding box center [554, 341] width 100 height 33
click at [529, 348] on icon "subject" at bounding box center [528, 341] width 13 height 13
click at [527, 322] on div "subject" at bounding box center [554, 308] width 100 height 33
click at [529, 315] on icon "subject" at bounding box center [528, 308] width 13 height 13
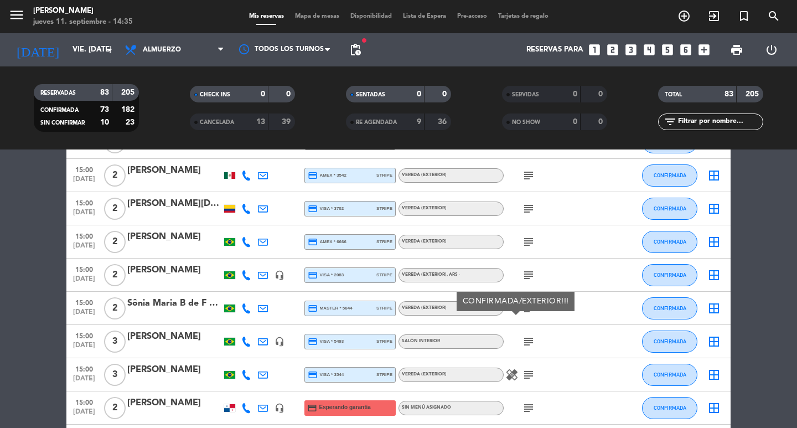
click at [529, 315] on icon "subject" at bounding box center [528, 308] width 13 height 13
click at [521, 291] on div "subject" at bounding box center [554, 275] width 100 height 33
click at [530, 282] on icon "subject" at bounding box center [528, 274] width 13 height 13
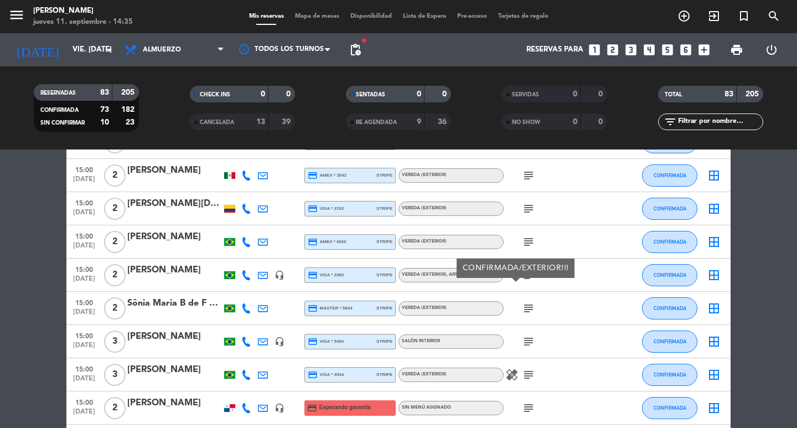
click at [530, 282] on icon "subject" at bounding box center [528, 274] width 13 height 13
click at [526, 258] on div "subject" at bounding box center [554, 241] width 100 height 33
click at [526, 249] on icon "subject" at bounding box center [528, 241] width 13 height 13
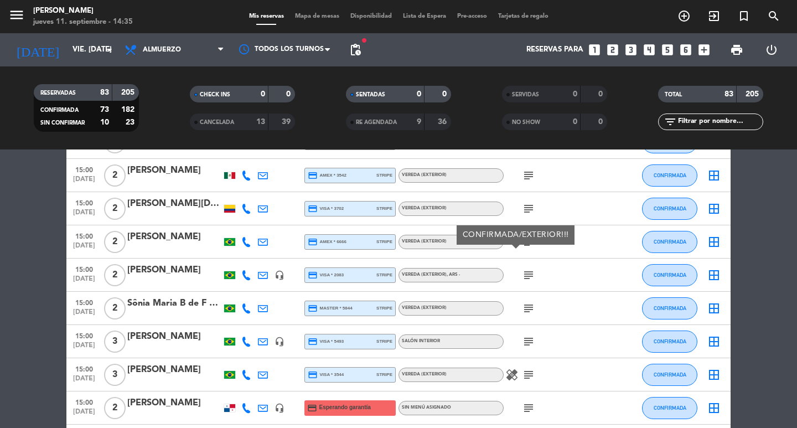
click at [526, 249] on icon "subject" at bounding box center [528, 241] width 13 height 13
click at [533, 215] on icon "subject" at bounding box center [528, 208] width 13 height 13
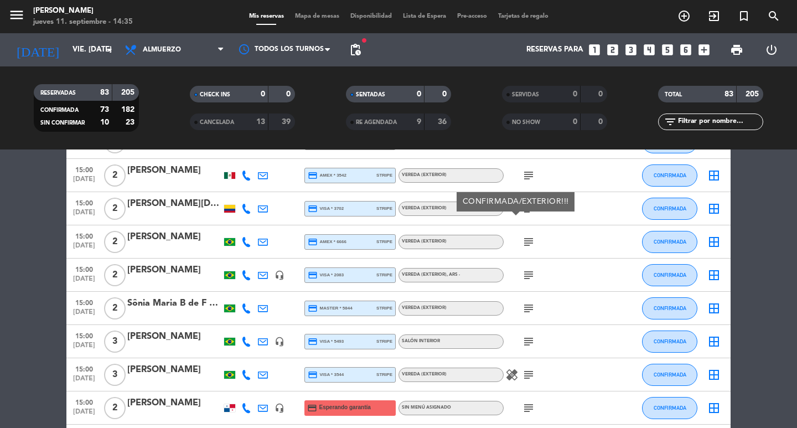
click at [533, 215] on icon "subject" at bounding box center [528, 208] width 13 height 13
click at [523, 182] on icon "subject" at bounding box center [528, 175] width 13 height 13
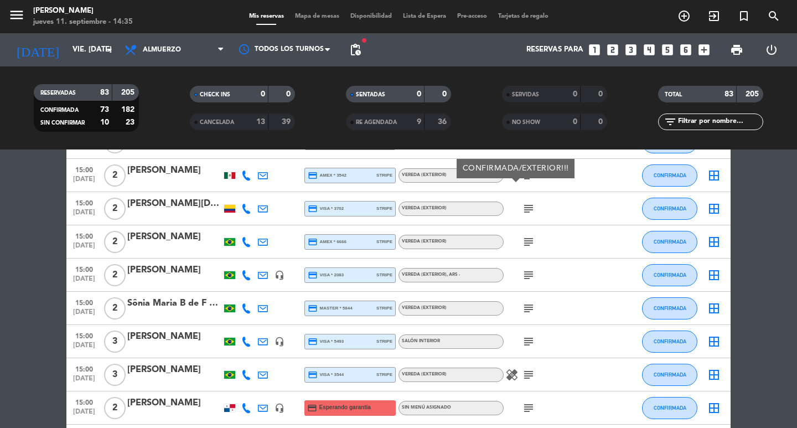
click at [523, 182] on icon "subject" at bounding box center [528, 175] width 13 height 13
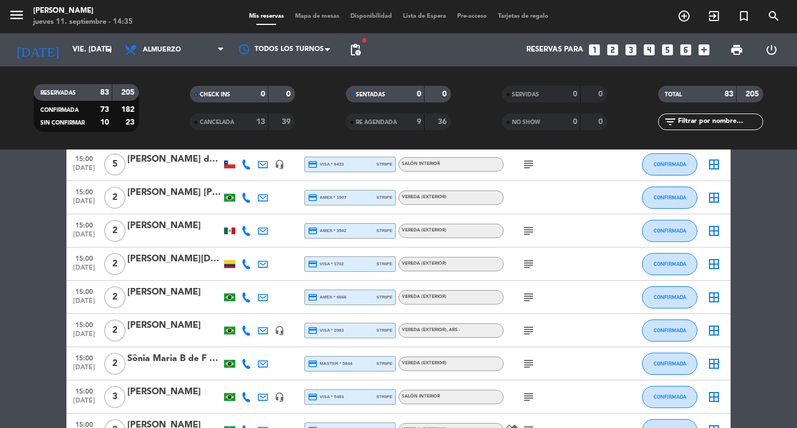
click at [245, 203] on icon at bounding box center [246, 198] width 10 height 10
click at [231, 195] on span "Copiar" at bounding box center [225, 190] width 23 height 12
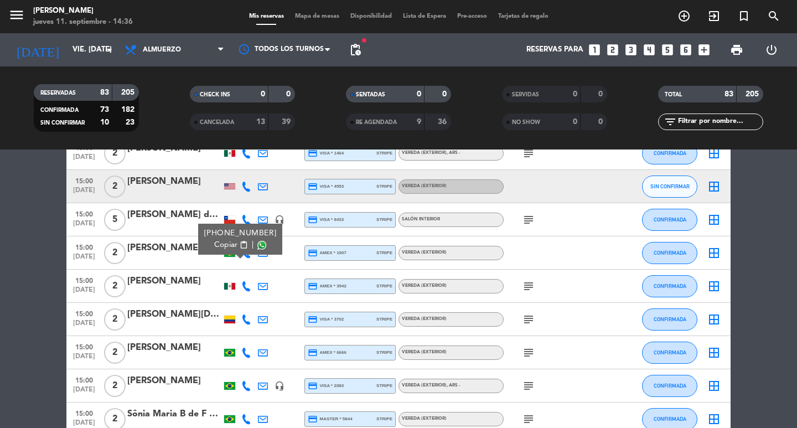
click at [249, 192] on icon at bounding box center [246, 187] width 10 height 10
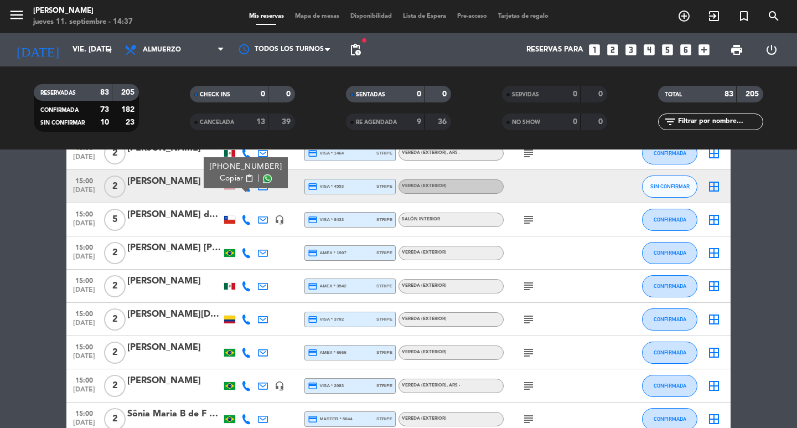
scroll to position [2411, 0]
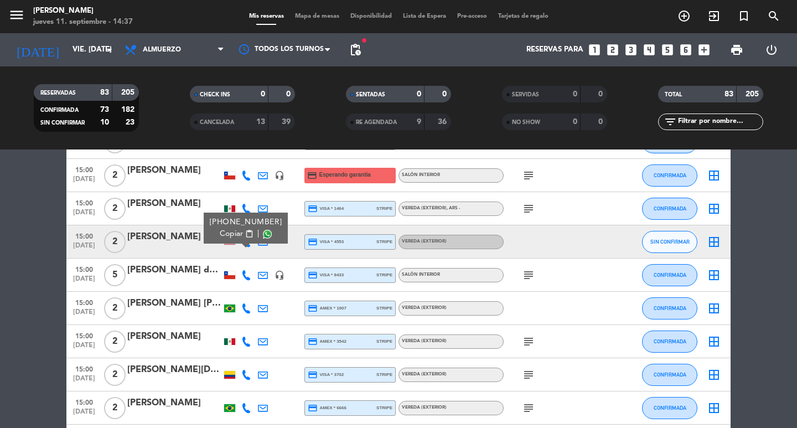
click at [235, 240] on span "Copiar" at bounding box center [231, 234] width 23 height 12
click at [530, 215] on icon "subject" at bounding box center [528, 208] width 13 height 13
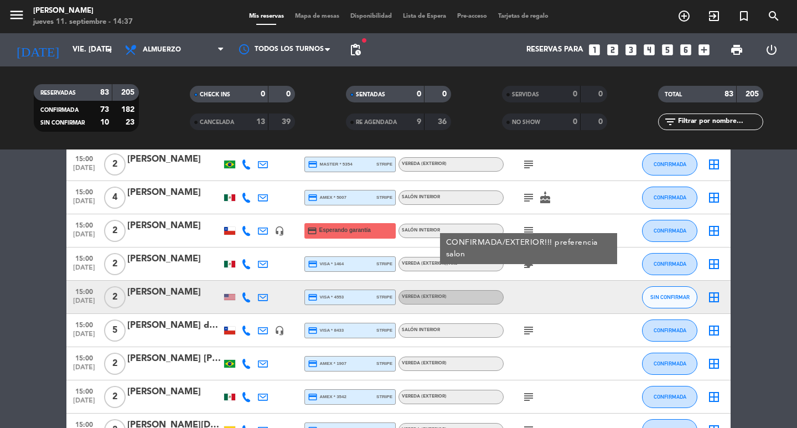
scroll to position [2300, 0]
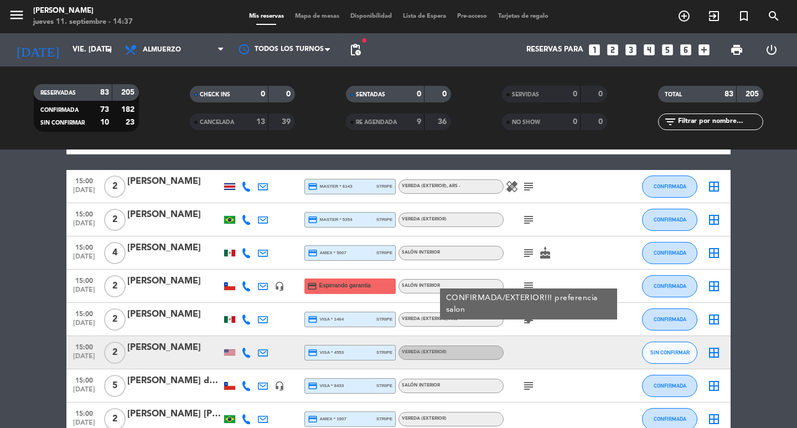
click at [525, 269] on div "subject cake" at bounding box center [554, 252] width 100 height 33
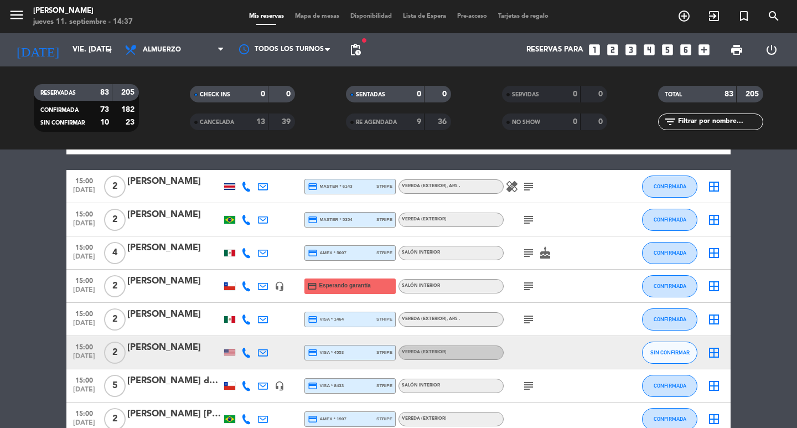
click at [533, 293] on icon "subject" at bounding box center [528, 286] width 13 height 13
click at [532, 293] on icon "subject" at bounding box center [528, 286] width 13 height 13
click at [528, 260] on icon "subject" at bounding box center [528, 252] width 13 height 13
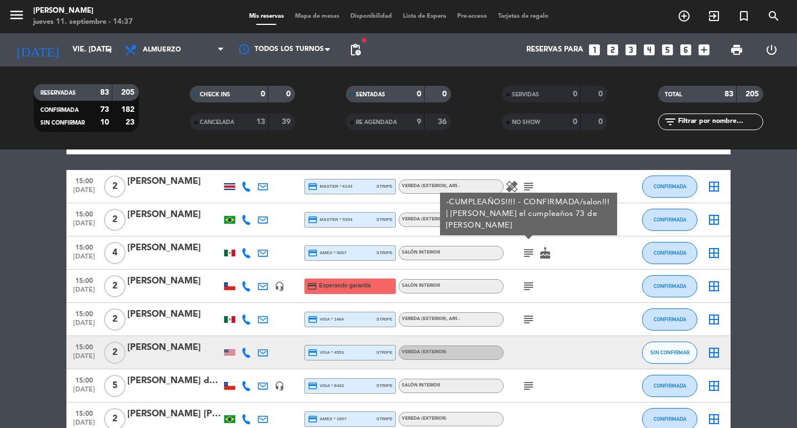
click at [528, 260] on icon "subject" at bounding box center [528, 252] width 13 height 13
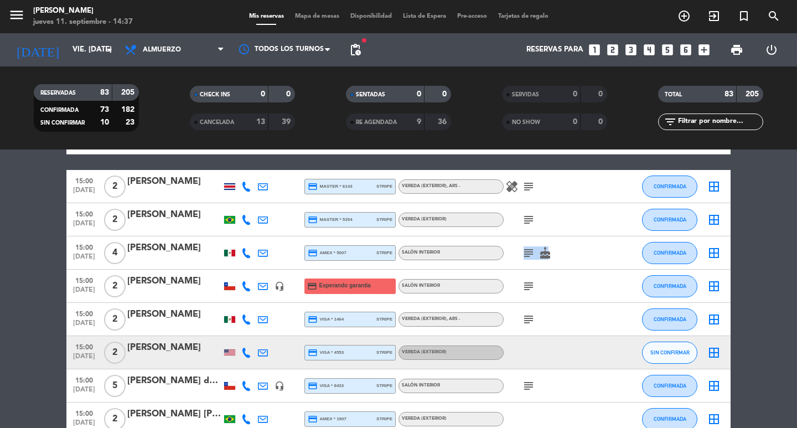
click at [528, 260] on icon "subject" at bounding box center [528, 252] width 13 height 13
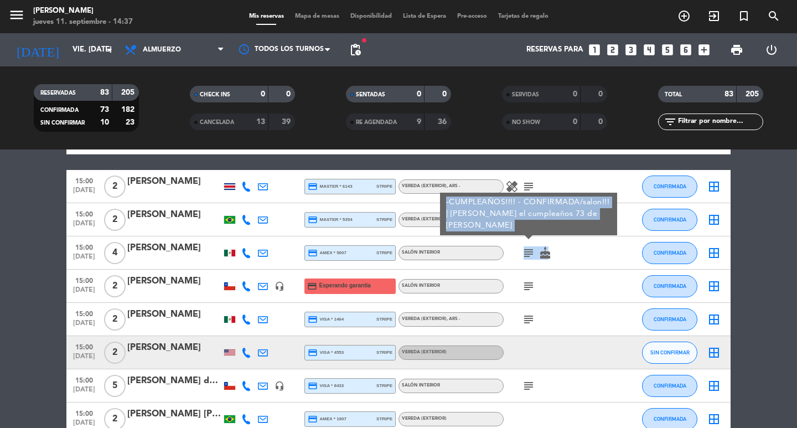
click at [528, 260] on icon "subject" at bounding box center [528, 252] width 13 height 13
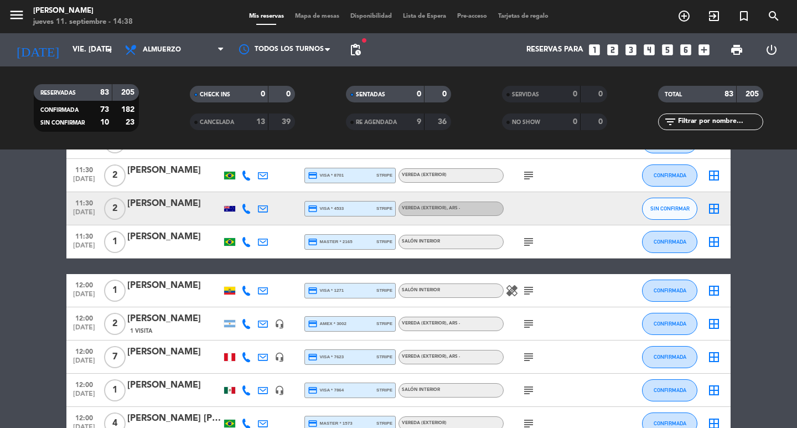
scroll to position [916, 0]
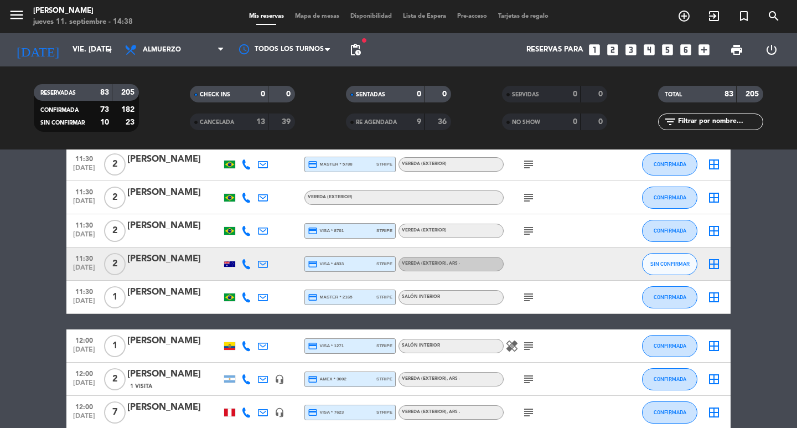
click at [244, 269] on icon at bounding box center [246, 264] width 10 height 10
click at [238, 242] on span "Copiar" at bounding box center [231, 237] width 23 height 12
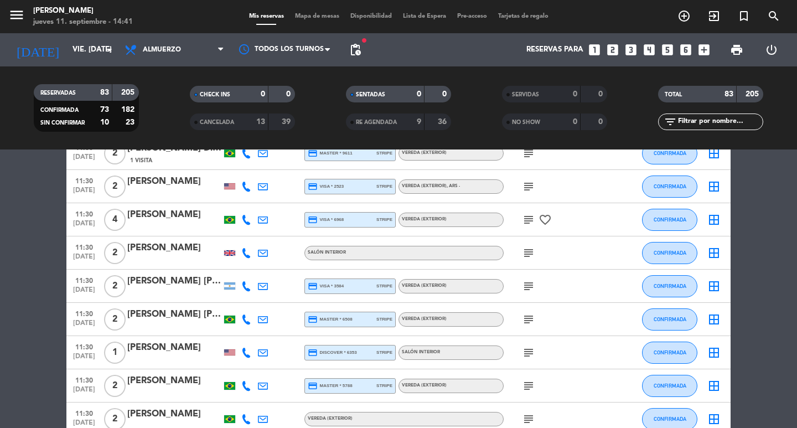
click at [89, 66] on div "[DATE] vie. [DATE] arrow_drop_down" at bounding box center [63, 49] width 111 height 33
click at [96, 53] on input "vie. [DATE]" at bounding box center [115, 50] width 97 height 20
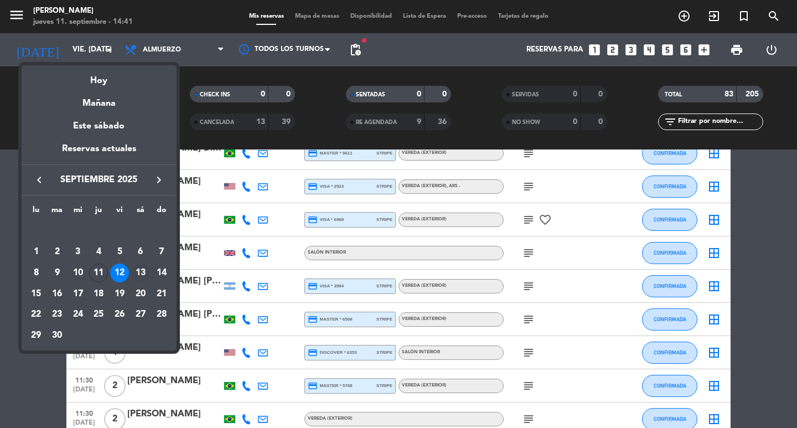
click at [140, 273] on div "13" at bounding box center [140, 273] width 19 height 19
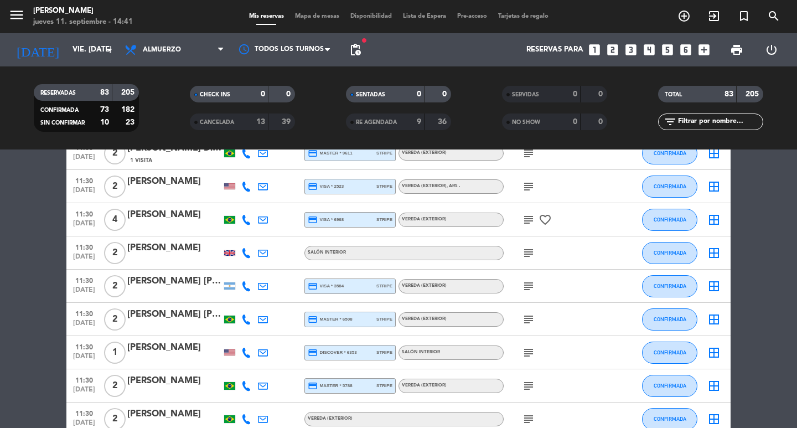
type input "sáb. [DATE]"
